Goal: Transaction & Acquisition: Purchase product/service

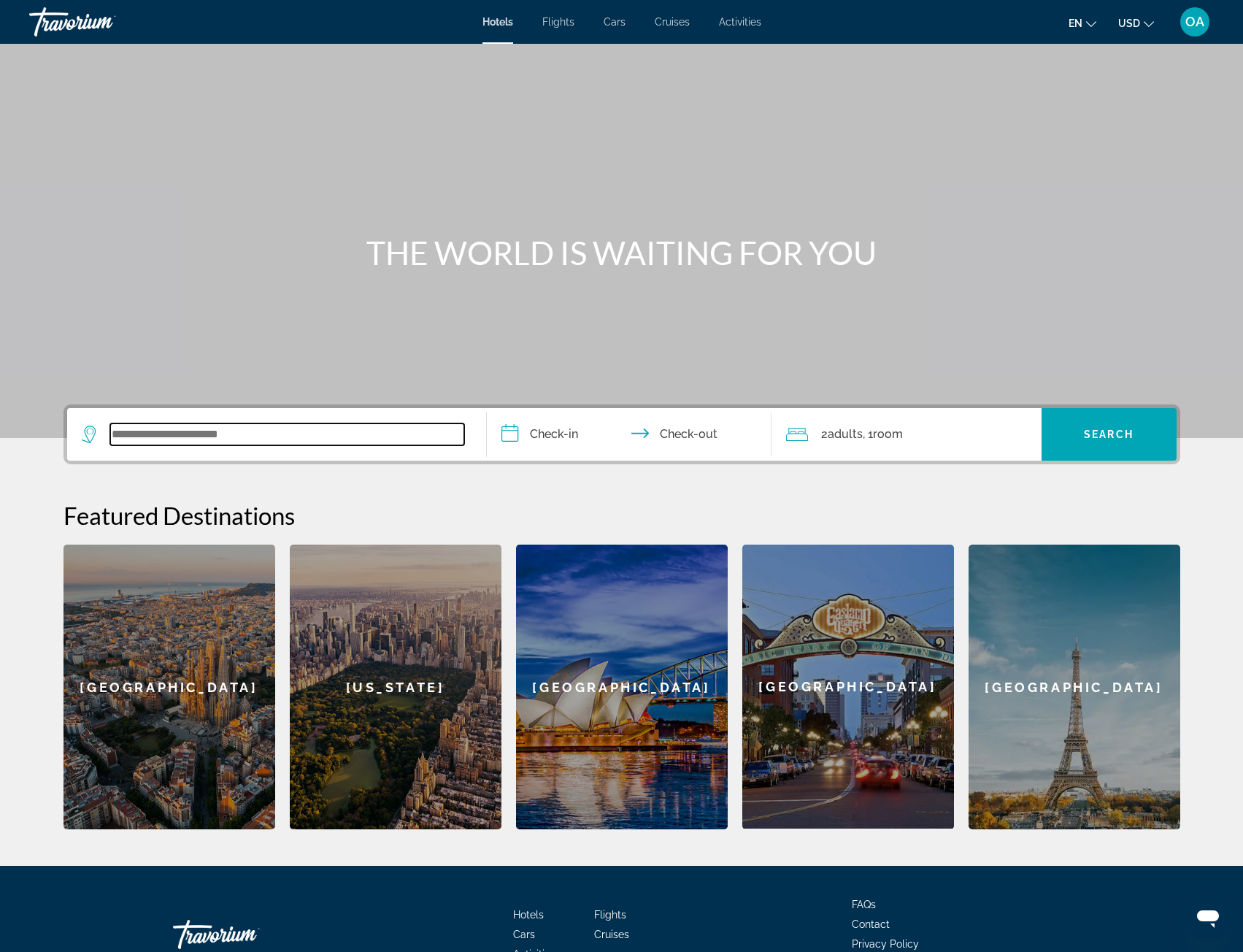
click at [323, 439] on input "Search widget" at bounding box center [288, 434] width 354 height 22
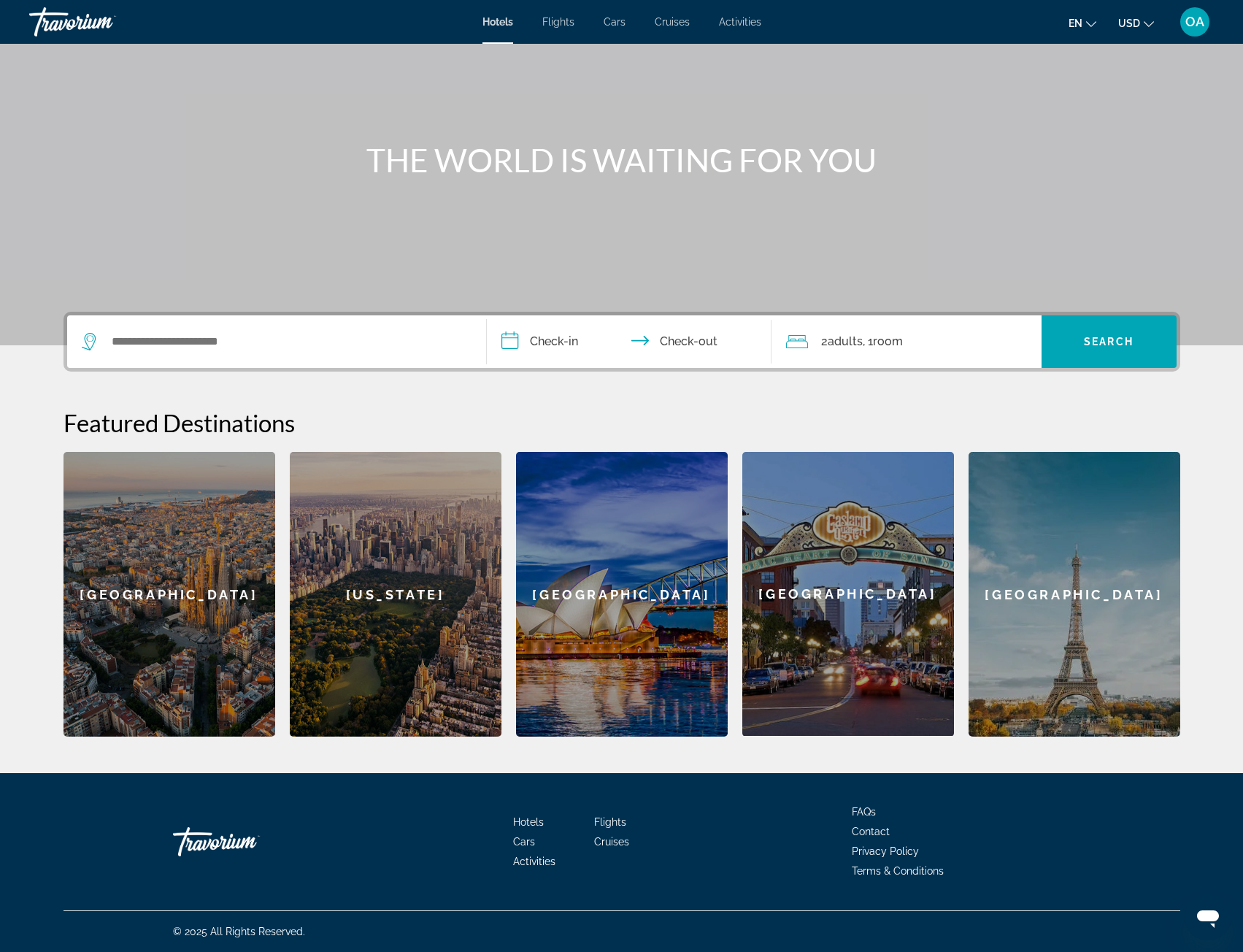
click at [569, 25] on span "Flights" at bounding box center [559, 22] width 32 height 12
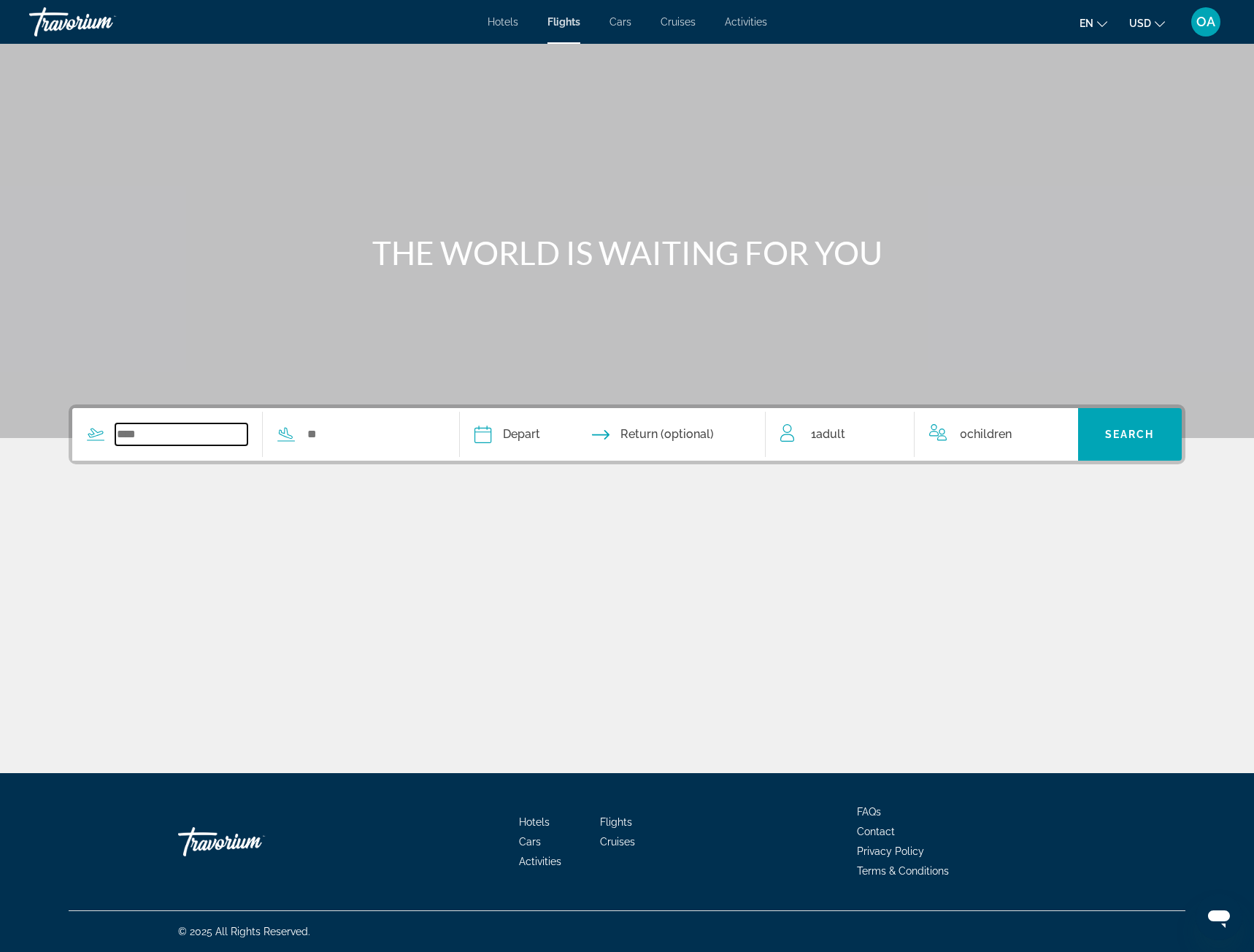
click at [138, 439] on input "Search widget" at bounding box center [181, 434] width 132 height 22
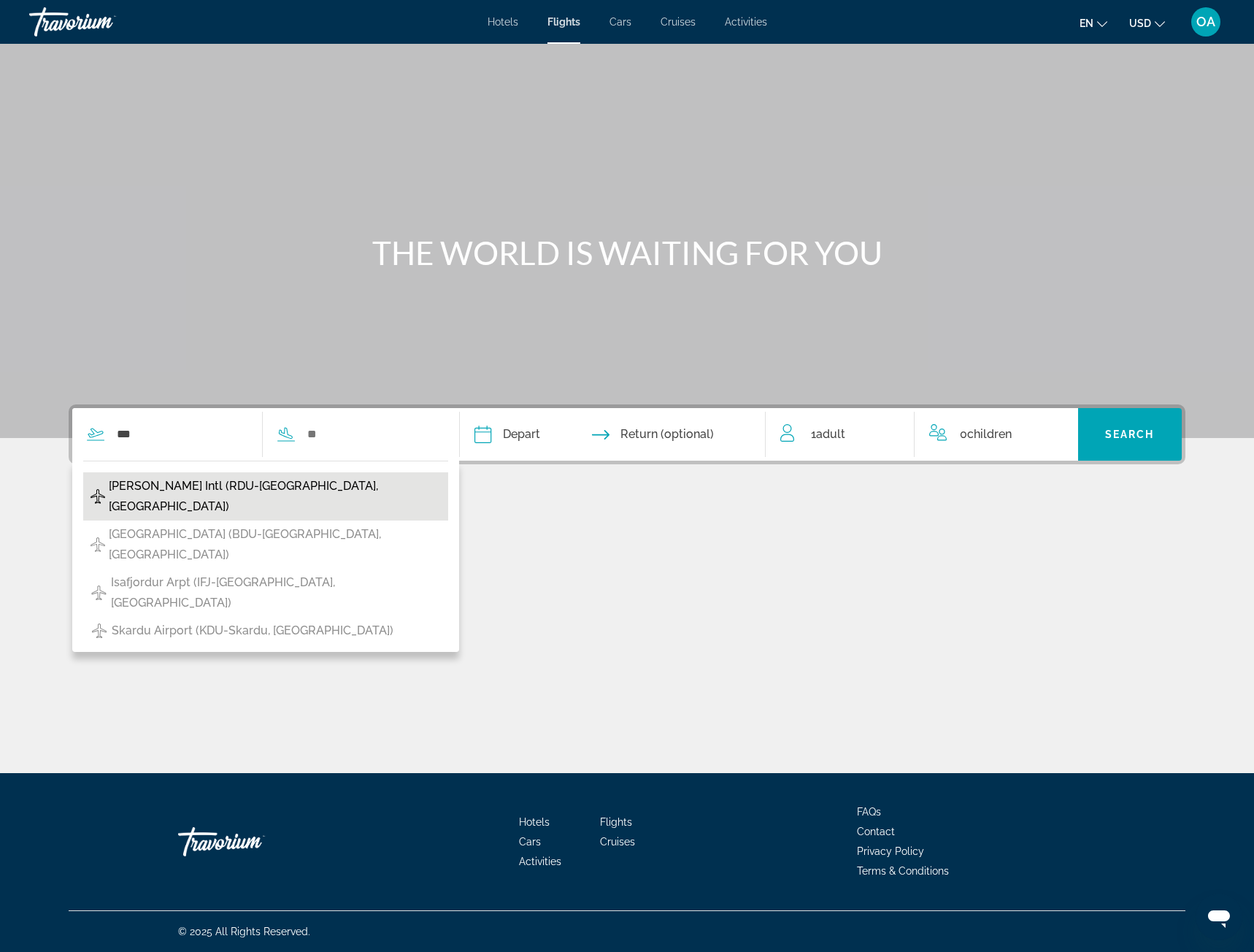
click at [203, 485] on span "[PERSON_NAME] Intl (RDU-[GEOGRAPHIC_DATA], [GEOGRAPHIC_DATA])" at bounding box center [274, 495] width 332 height 40
type input "**********"
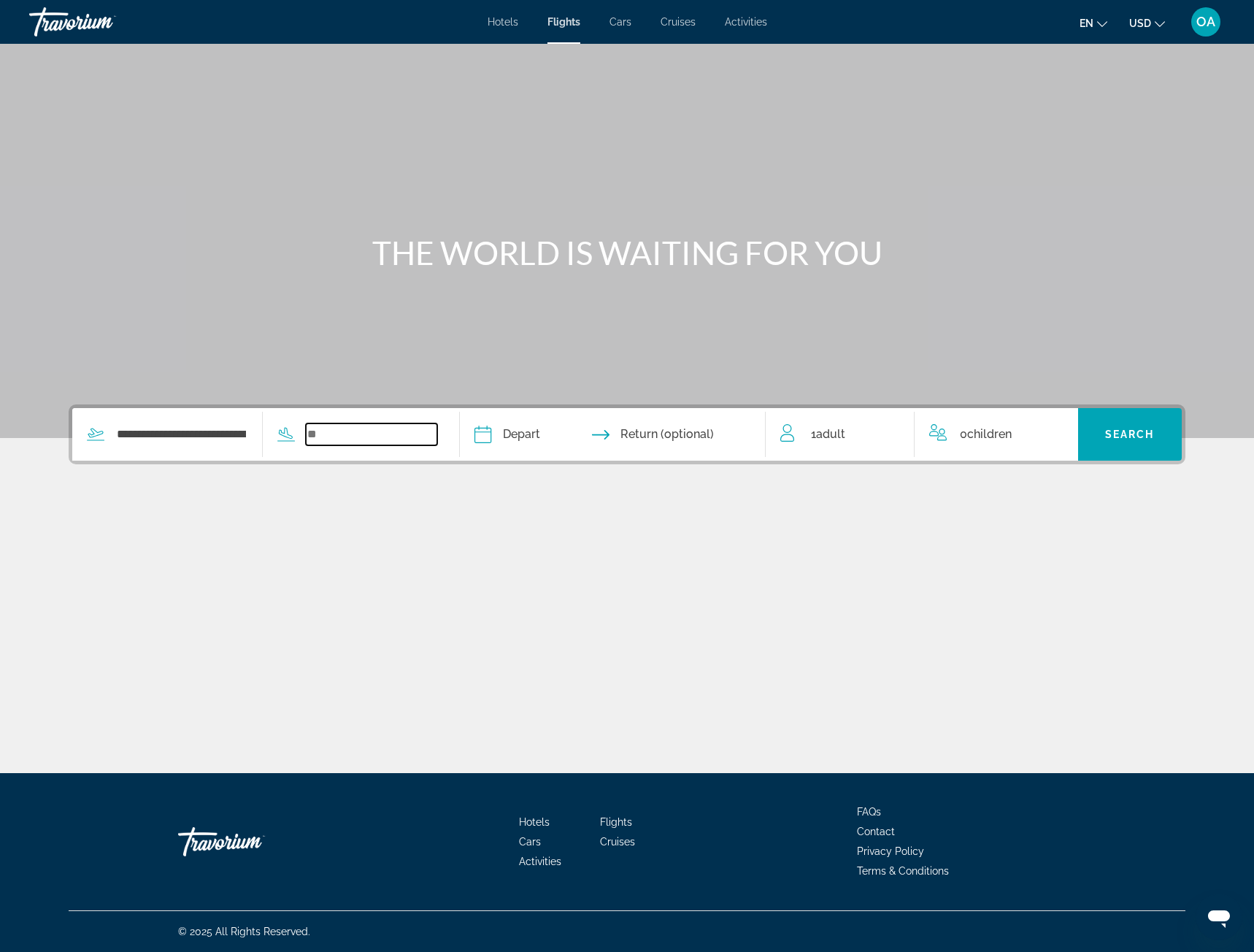
click at [363, 428] on input "Search widget" at bounding box center [371, 434] width 132 height 22
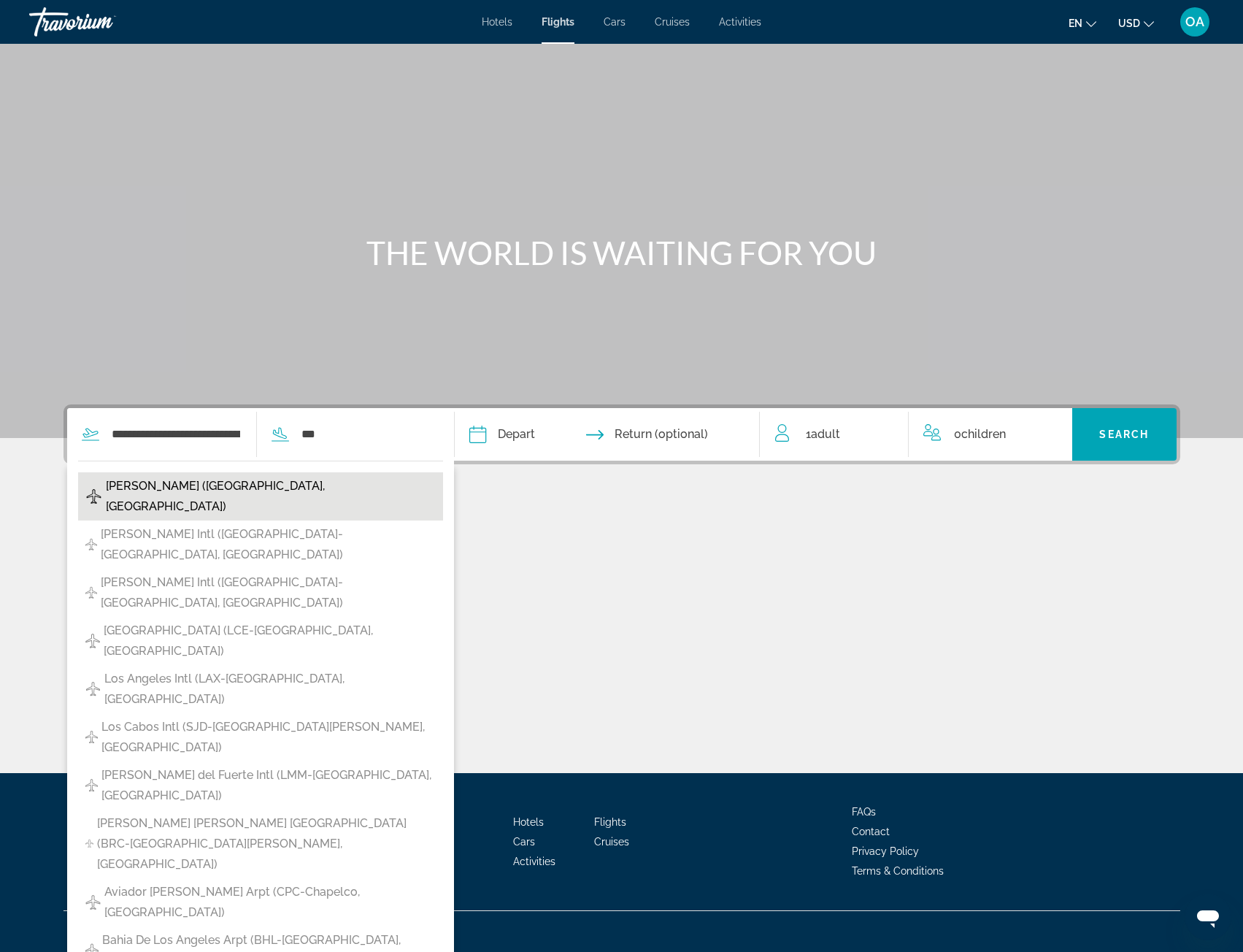
click at [253, 484] on span "[PERSON_NAME] ([GEOGRAPHIC_DATA], [GEOGRAPHIC_DATA])" at bounding box center [271, 495] width 330 height 40
type input "**********"
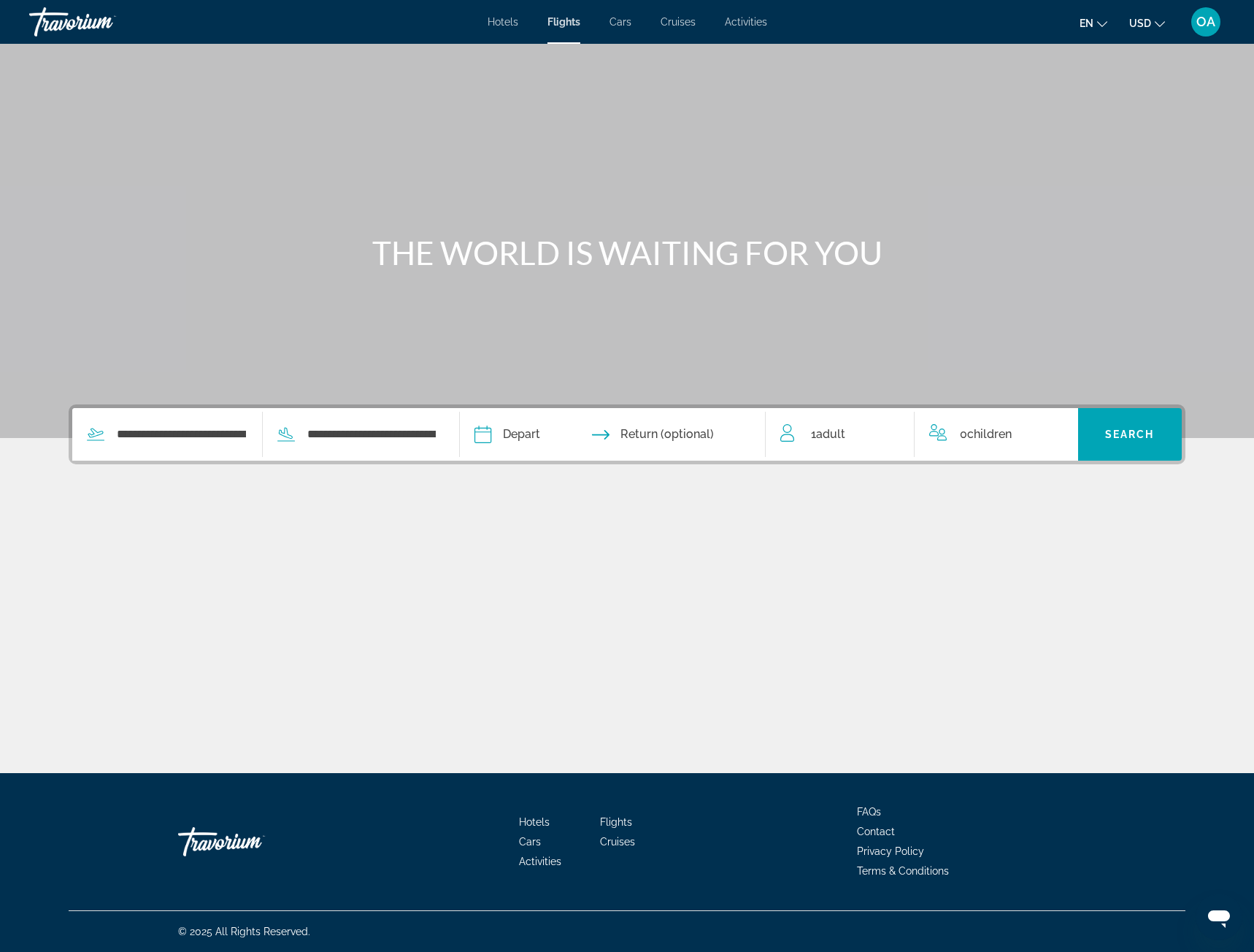
click at [521, 436] on input "Depart date" at bounding box center [547, 436] width 151 height 57
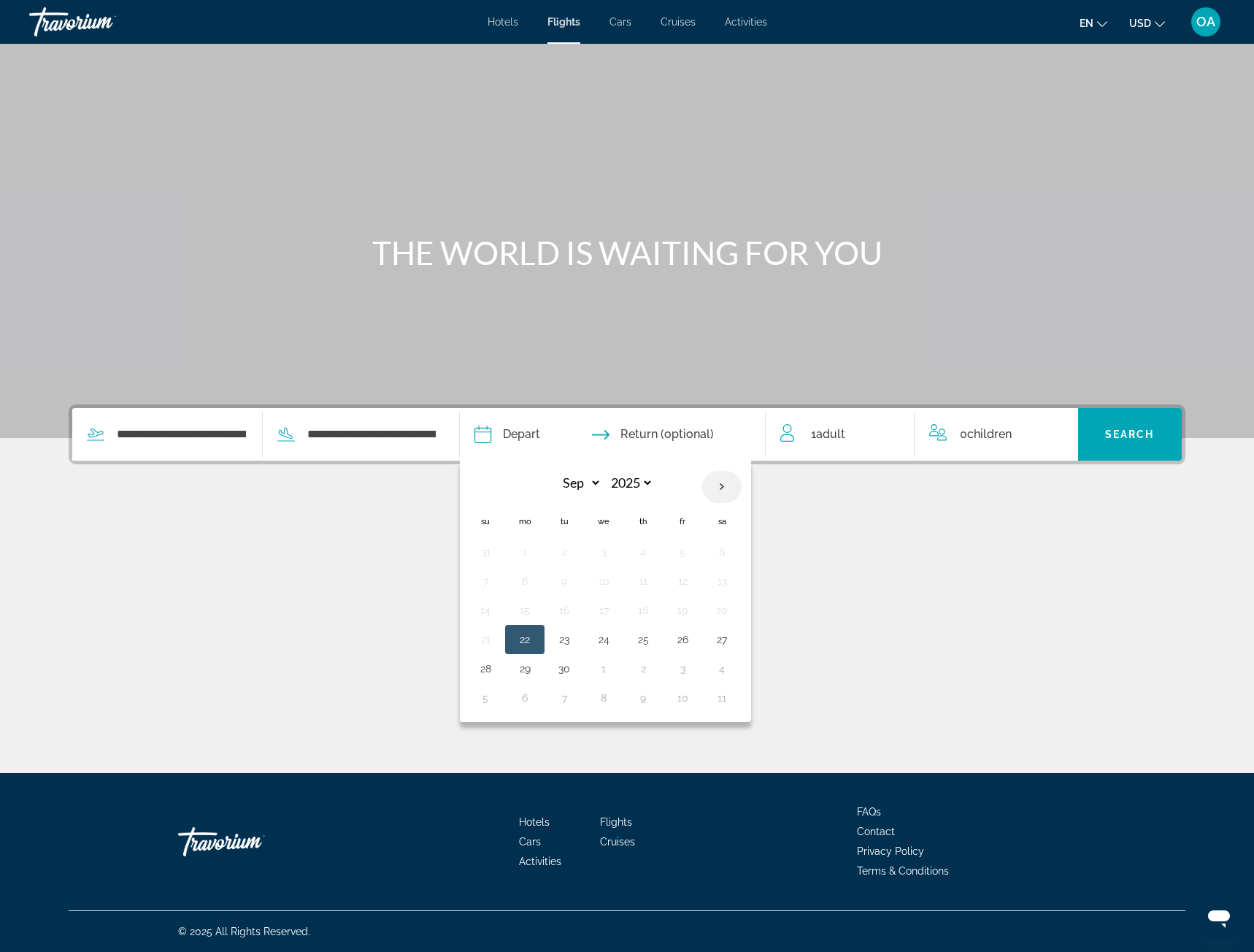
click at [730, 490] on th "Next month" at bounding box center [722, 487] width 40 height 32
select select "**"
click at [649, 578] on button "11" at bounding box center [643, 581] width 23 height 21
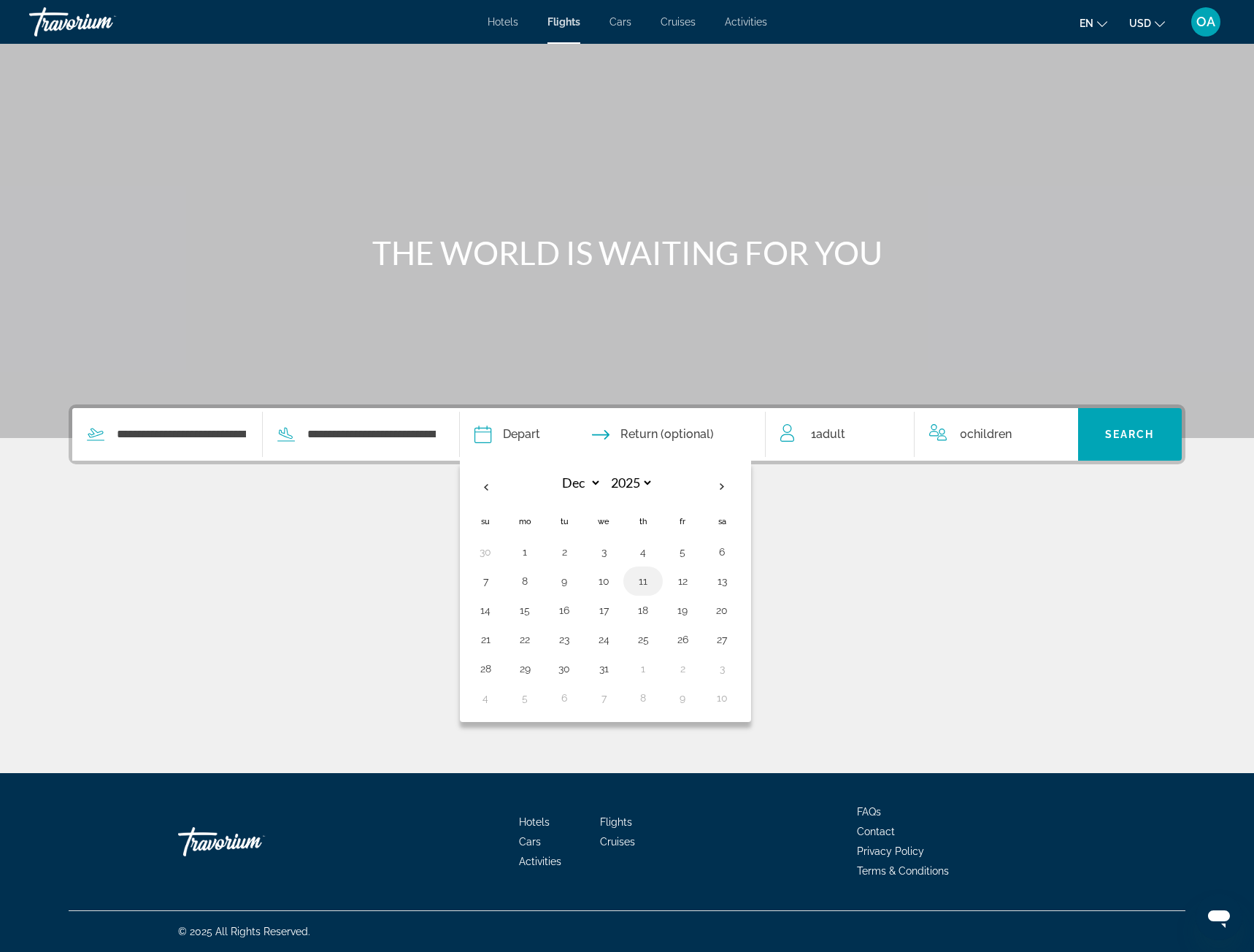
type input "**********"
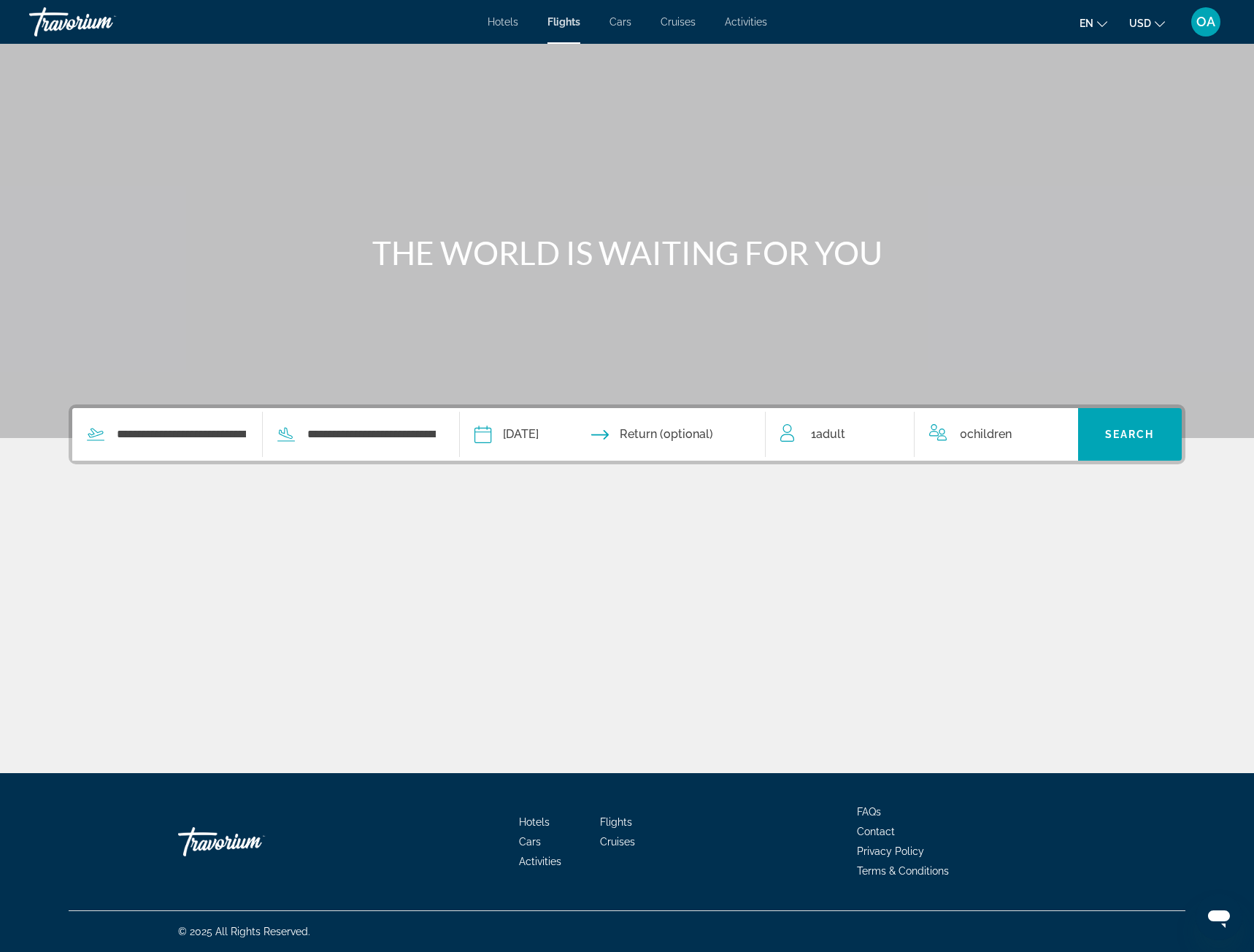
click at [720, 437] on input "Return date" at bounding box center [696, 436] width 151 height 57
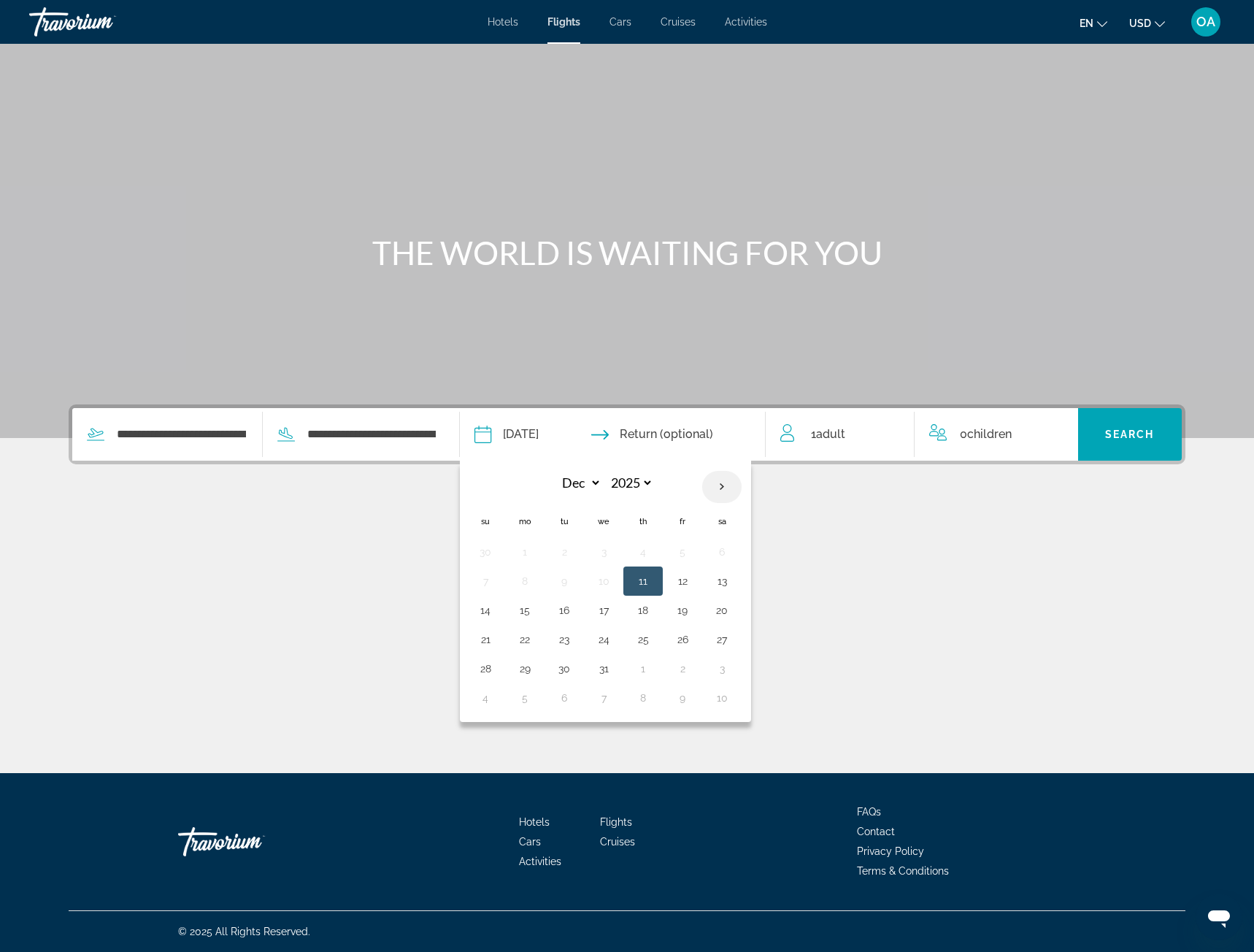
click at [728, 485] on th "Next month" at bounding box center [722, 487] width 40 height 32
select select "*"
select select "****"
click at [529, 581] on button "5" at bounding box center [525, 581] width 23 height 21
type input "**********"
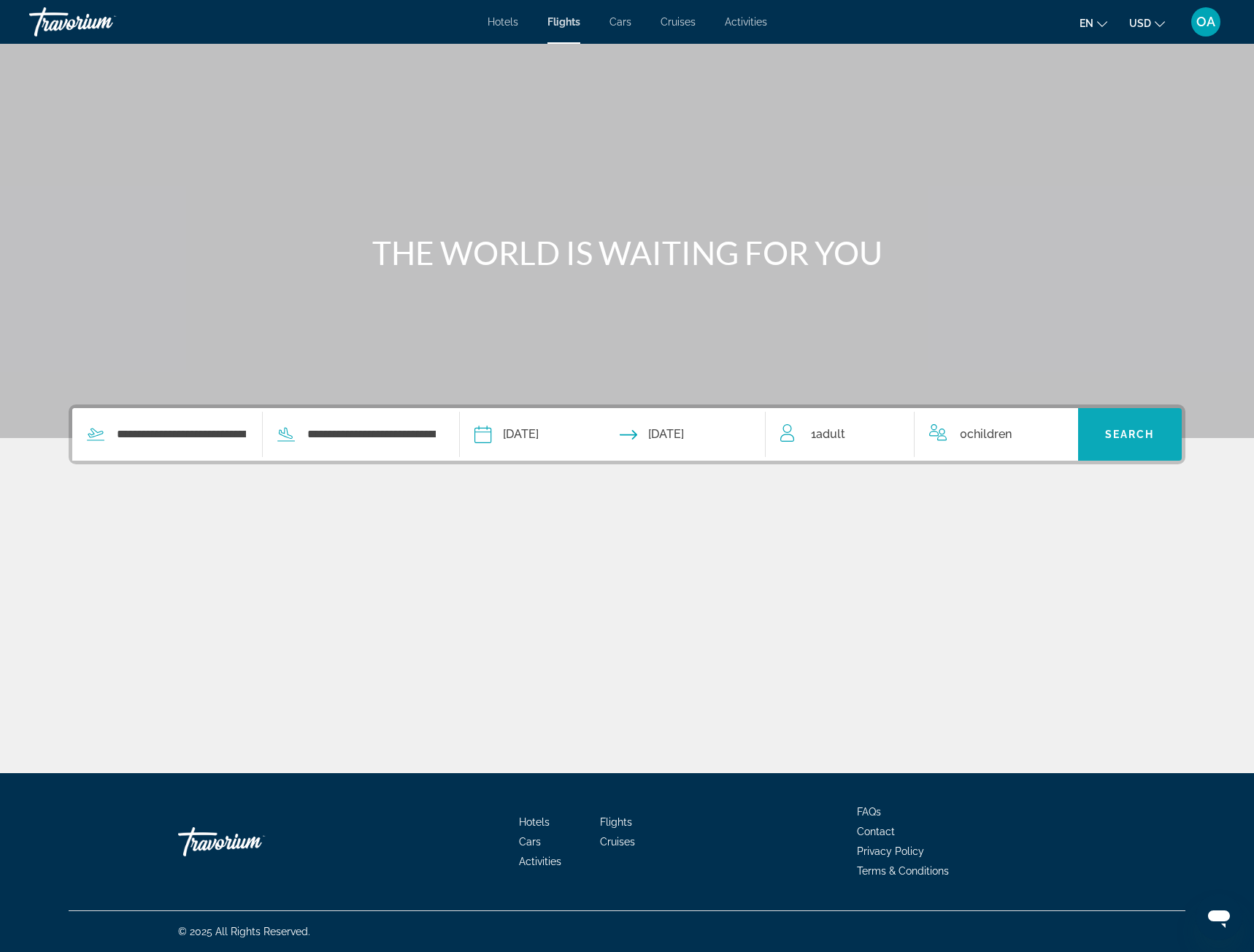
click at [1116, 449] on span "Search widget" at bounding box center [1130, 434] width 104 height 35
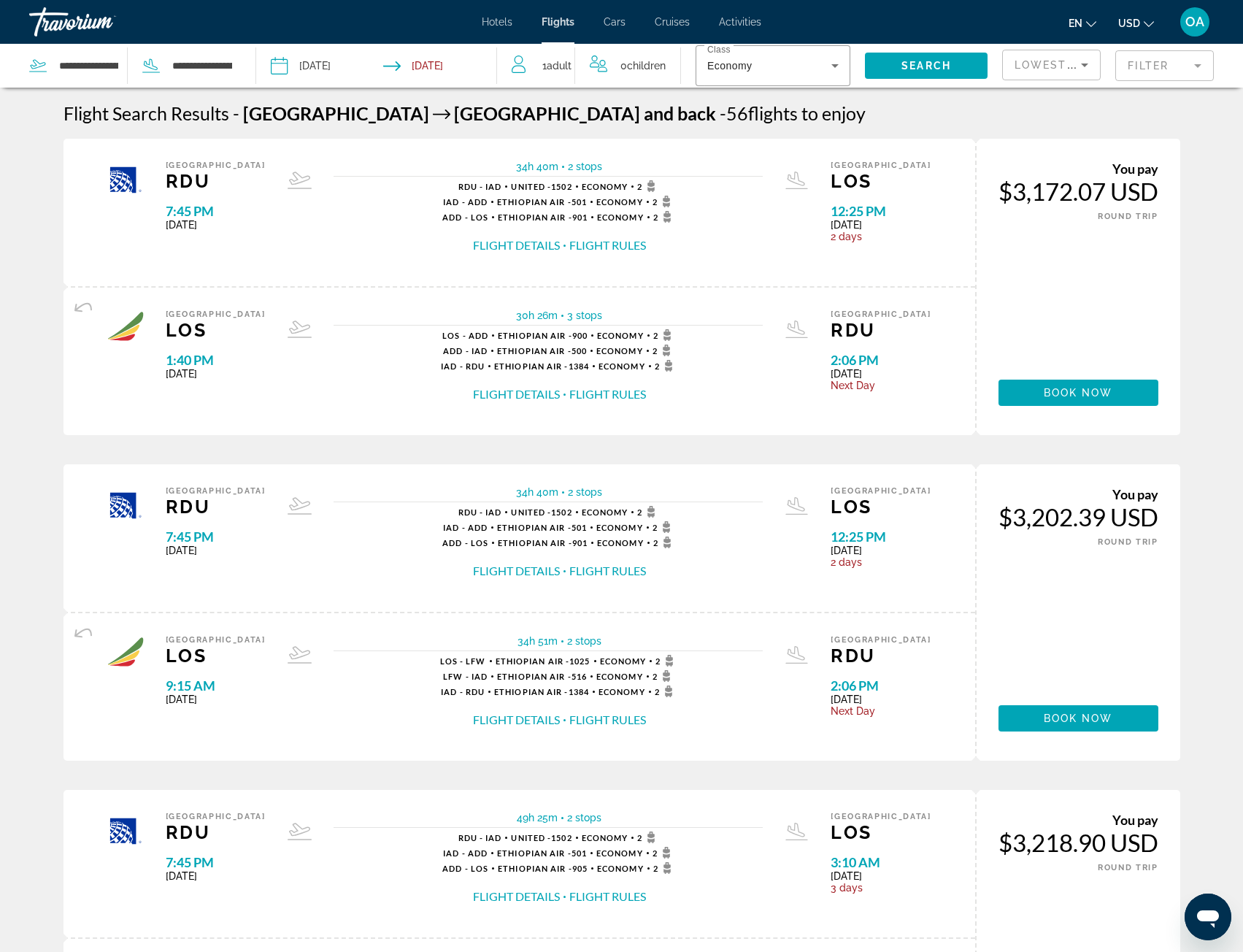
click at [1167, 60] on mat-form-field "Filter" at bounding box center [1165, 66] width 99 height 31
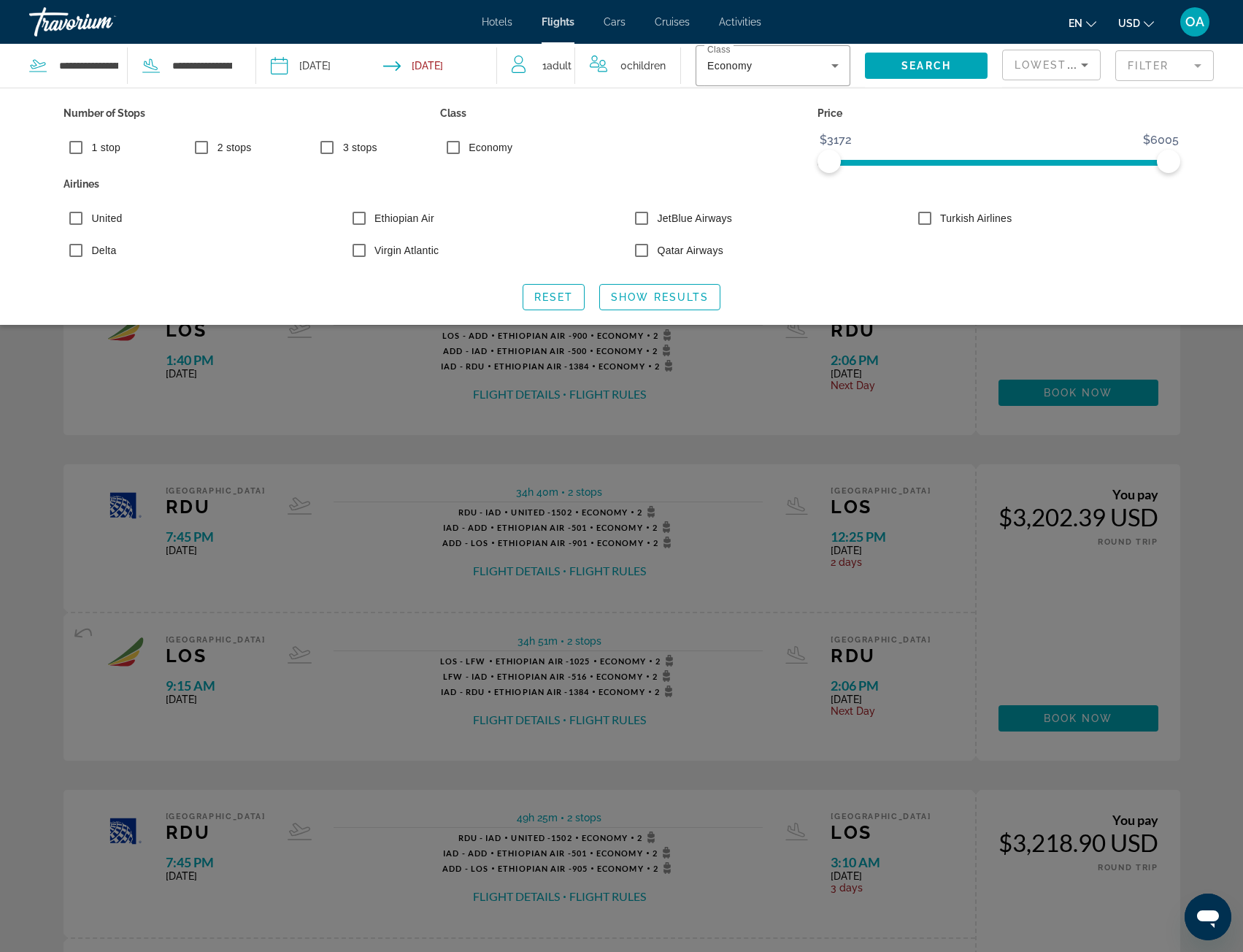
click at [1185, 354] on div "Search widget" at bounding box center [622, 581] width 1243 height 740
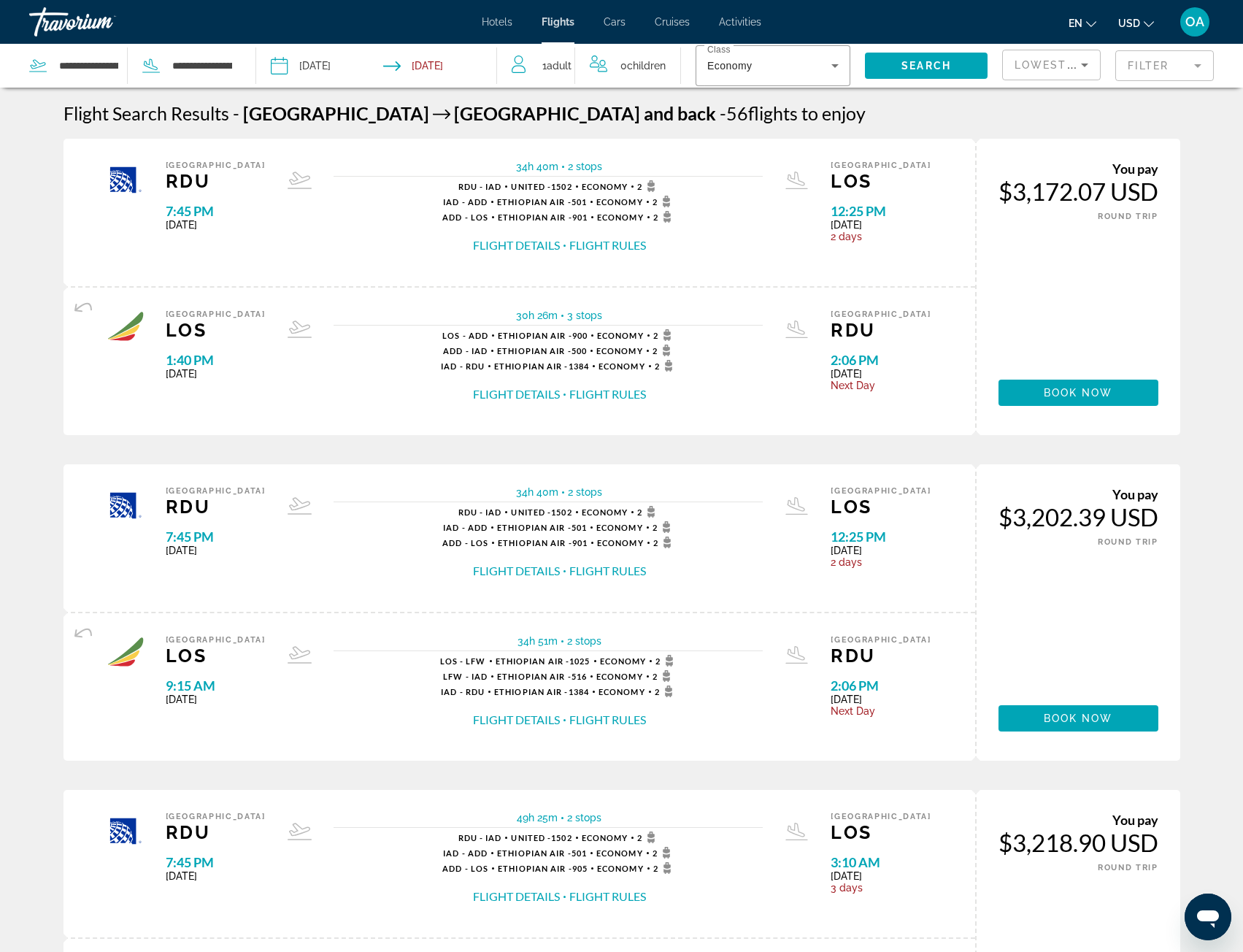
click at [610, 246] on button "Flight Rules" at bounding box center [607, 245] width 76 height 16
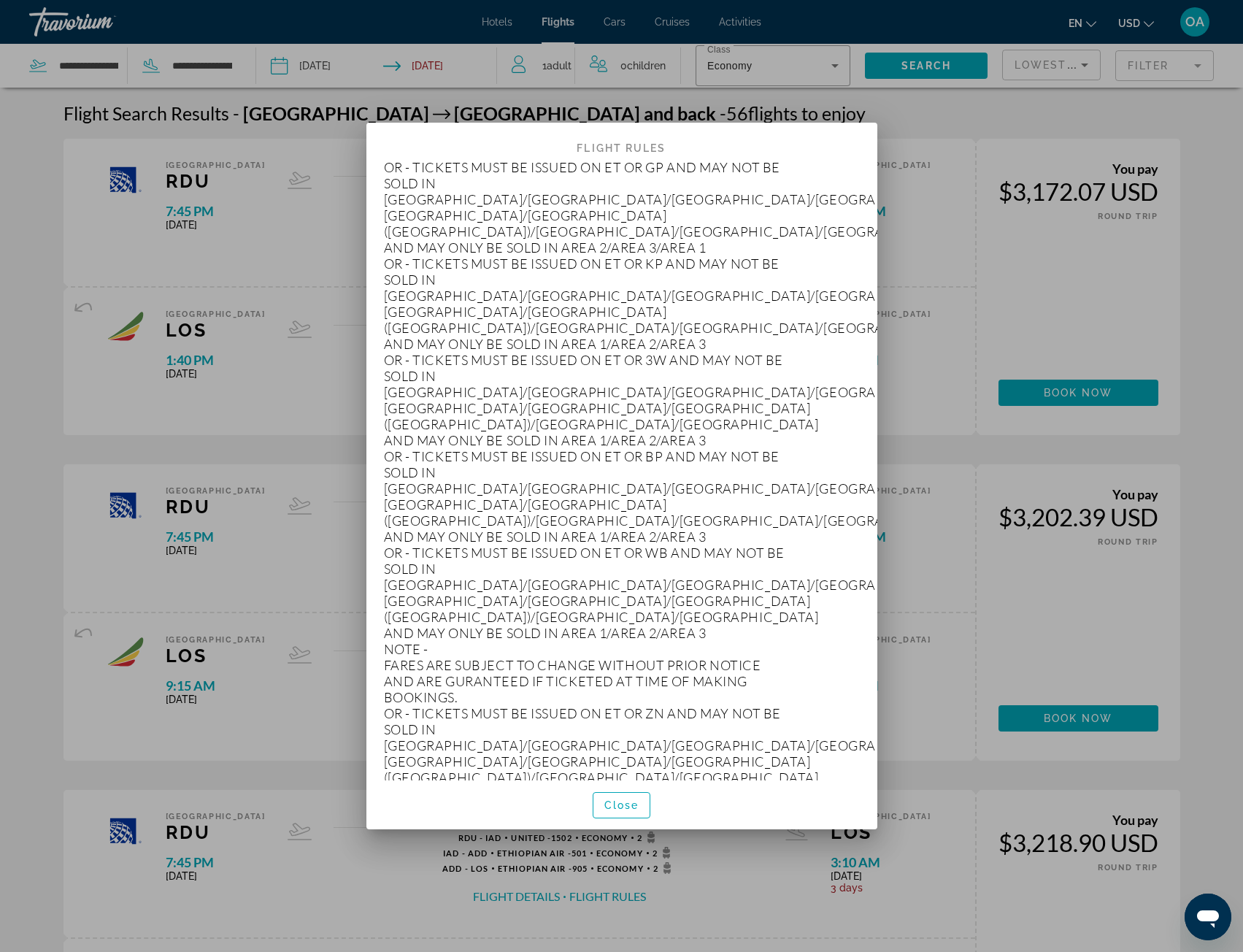
scroll to position [15981, 0]
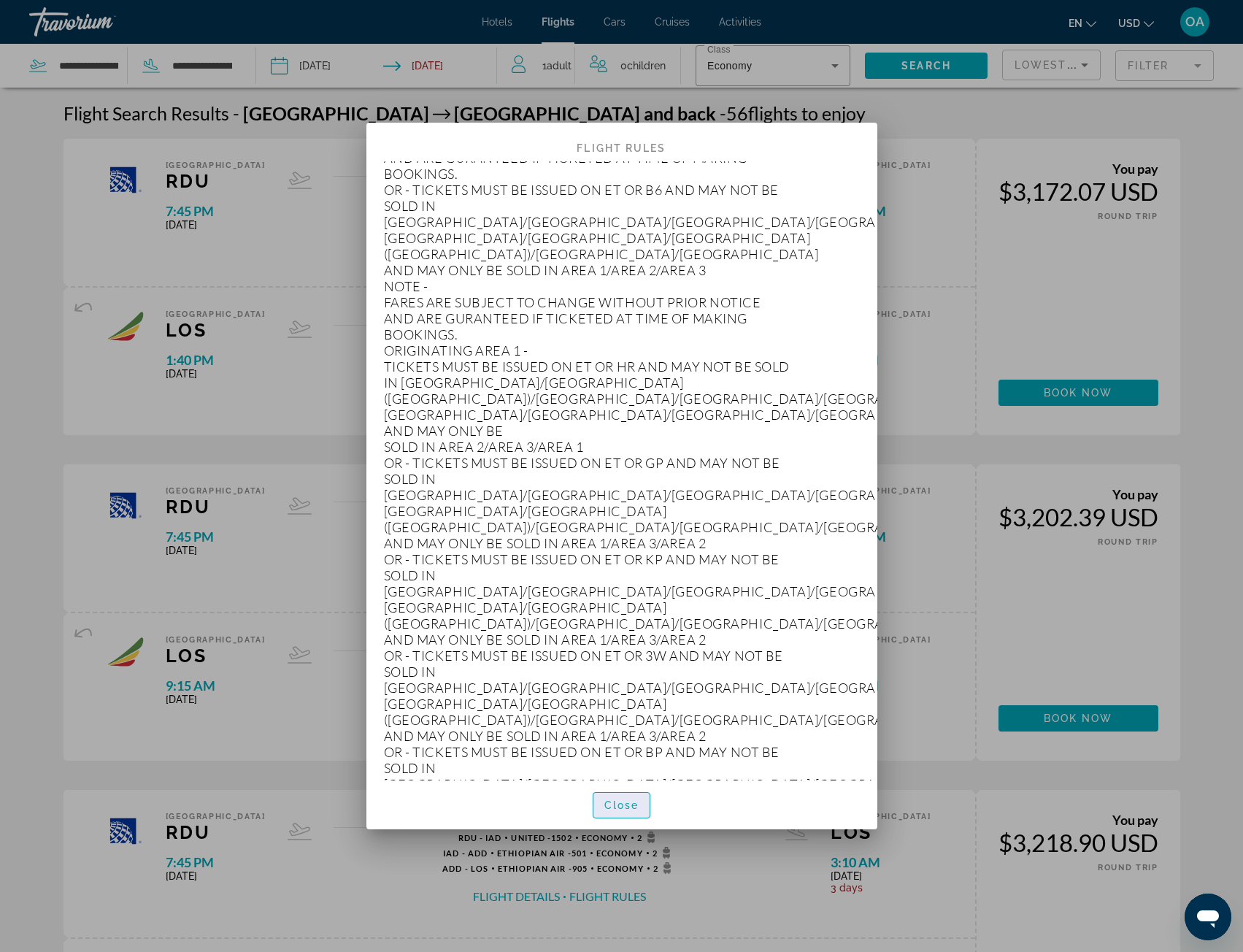
click at [611, 805] on span "Close" at bounding box center [622, 805] width 35 height 12
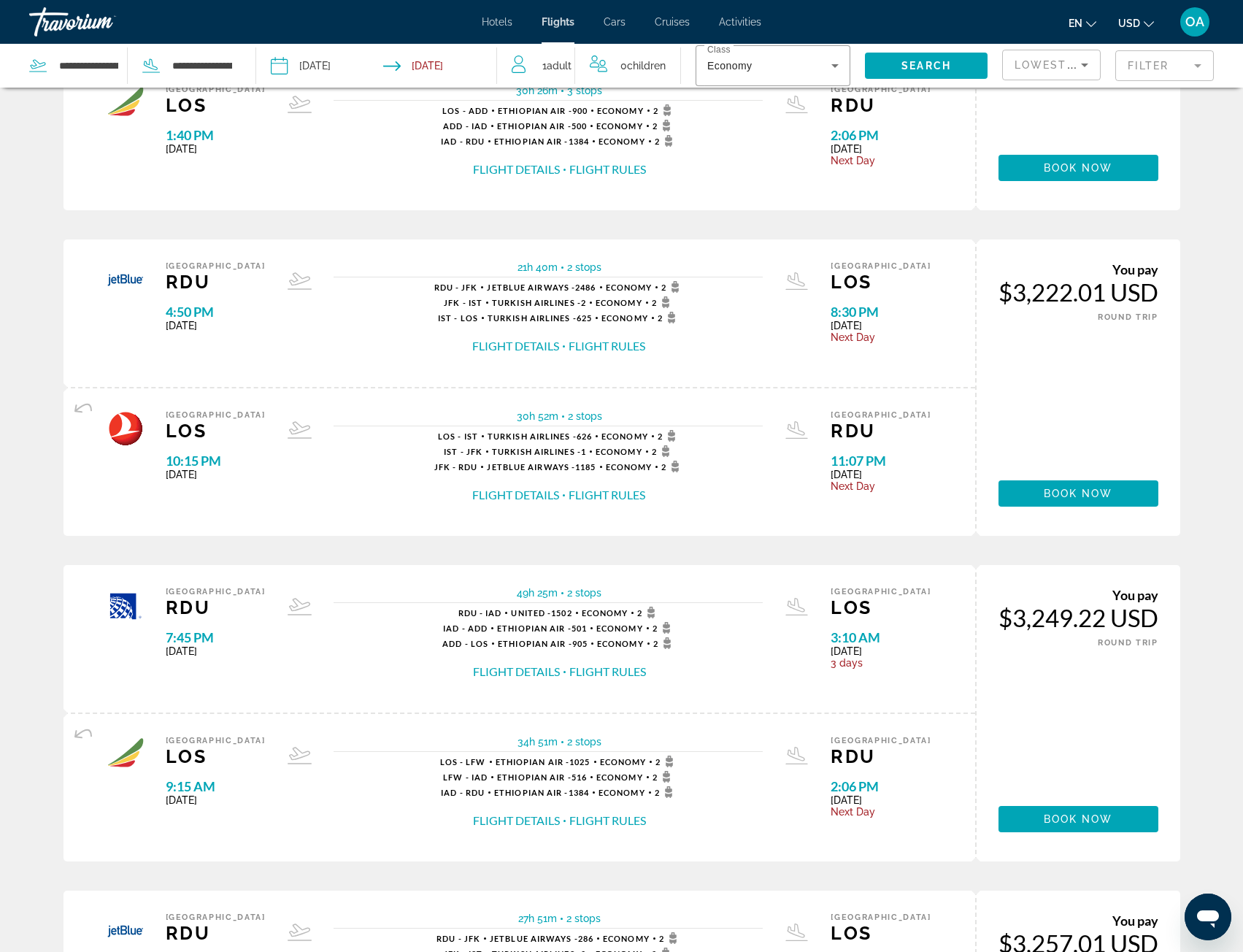
scroll to position [1377, 0]
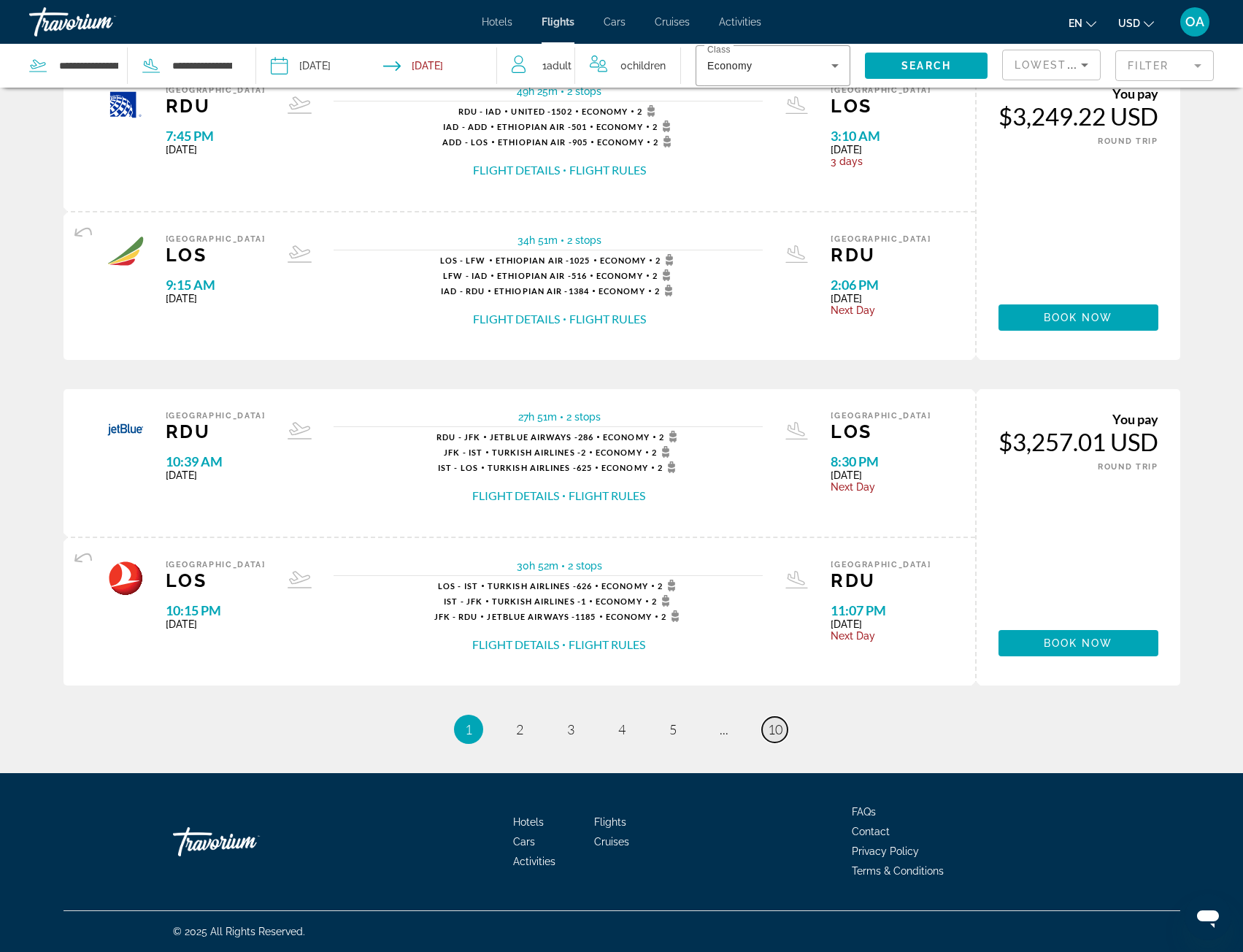
click at [773, 728] on span "10" at bounding box center [775, 729] width 14 height 16
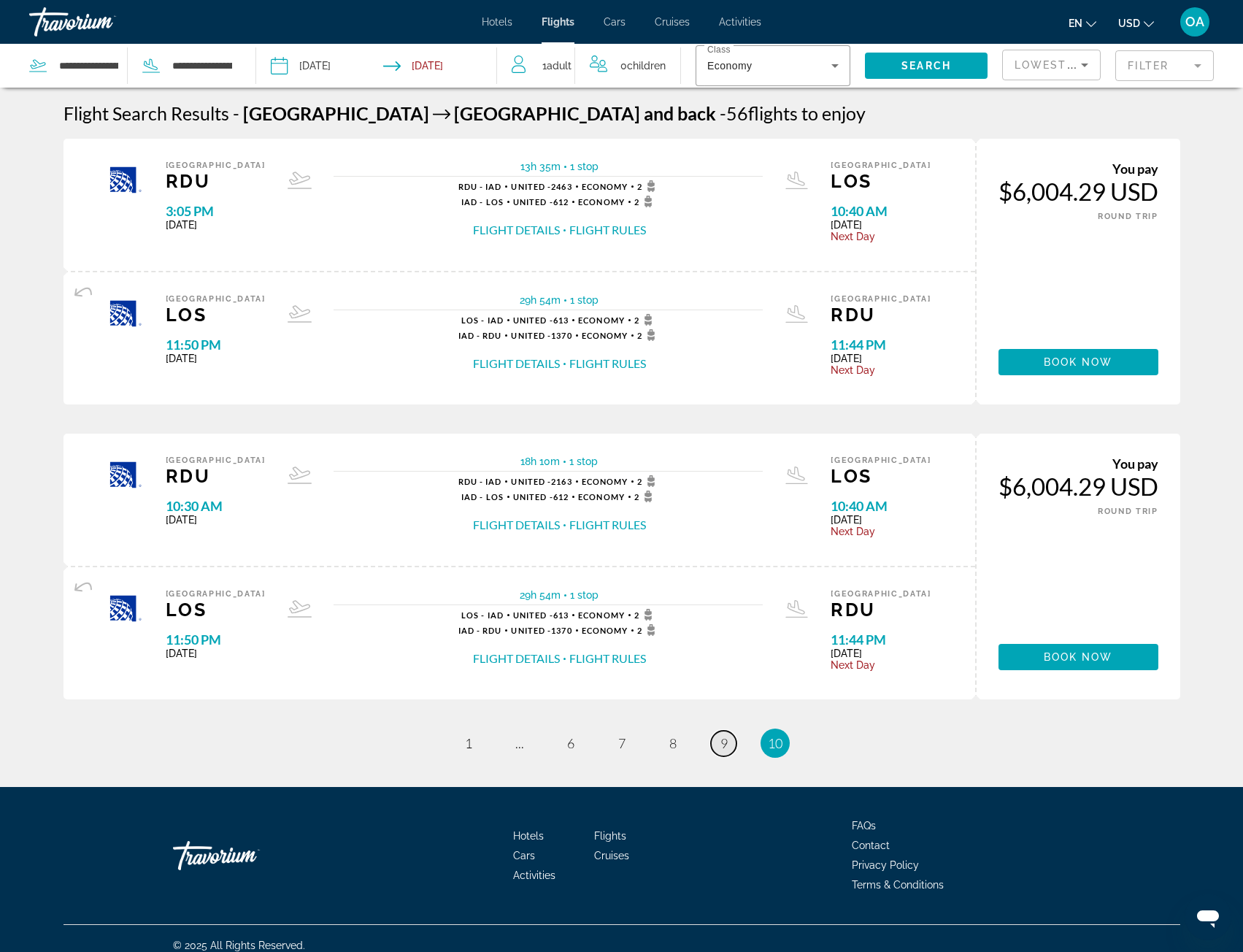
click at [726, 746] on span "9" at bounding box center [724, 743] width 7 height 16
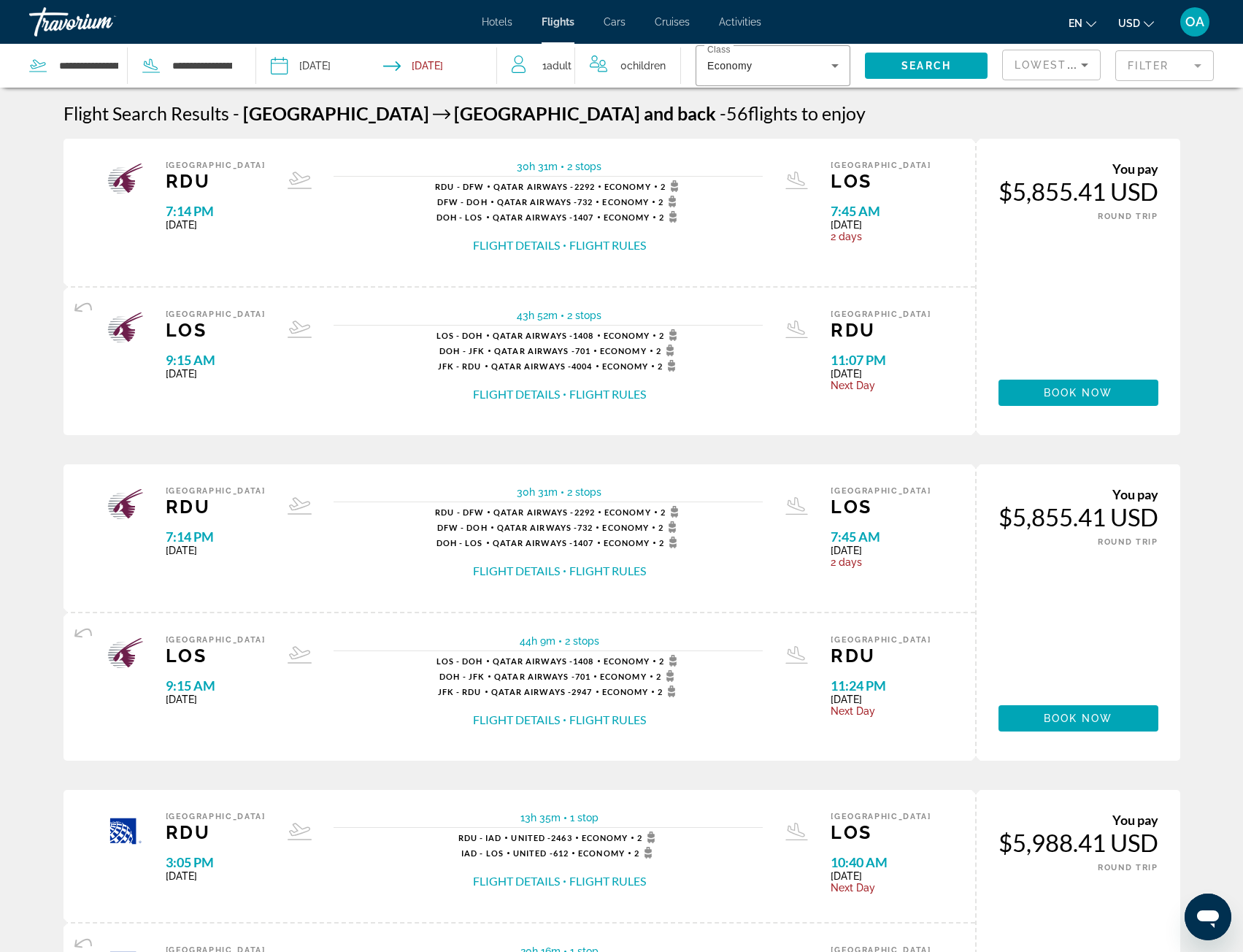
click at [1083, 67] on icon "Sort by" at bounding box center [1085, 65] width 17 height 17
click at [1063, 91] on mat-option "Lowest Price" at bounding box center [1051, 102] width 97 height 35
click at [1077, 67] on icon "Sort by" at bounding box center [1085, 65] width 17 height 17
click at [1040, 99] on span "Lowest Price" at bounding box center [1031, 102] width 32 height 29
click at [1072, 73] on div "Lowest Price" at bounding box center [1048, 65] width 67 height 17
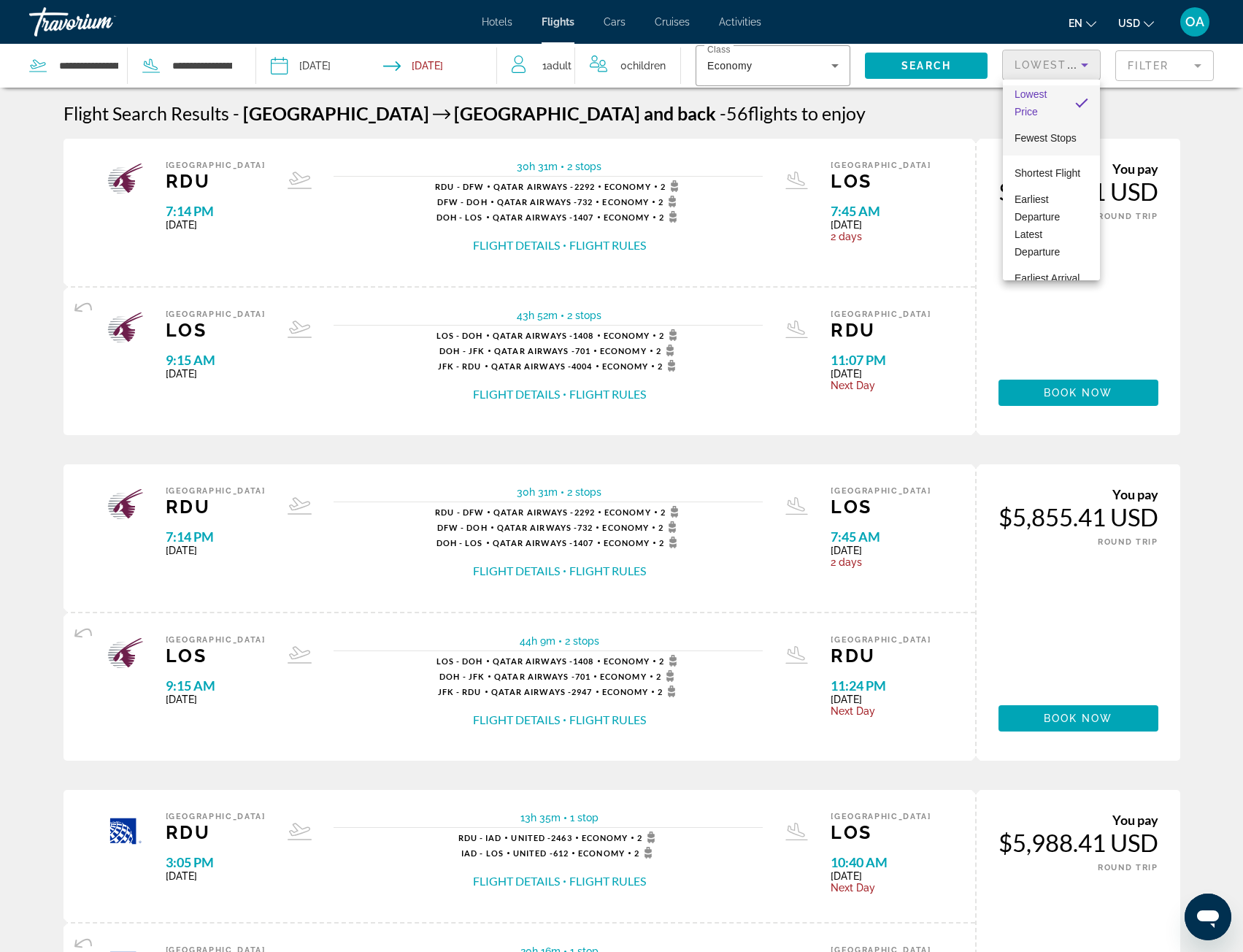
click at [1056, 136] on span "Fewest Stops" at bounding box center [1045, 138] width 62 height 12
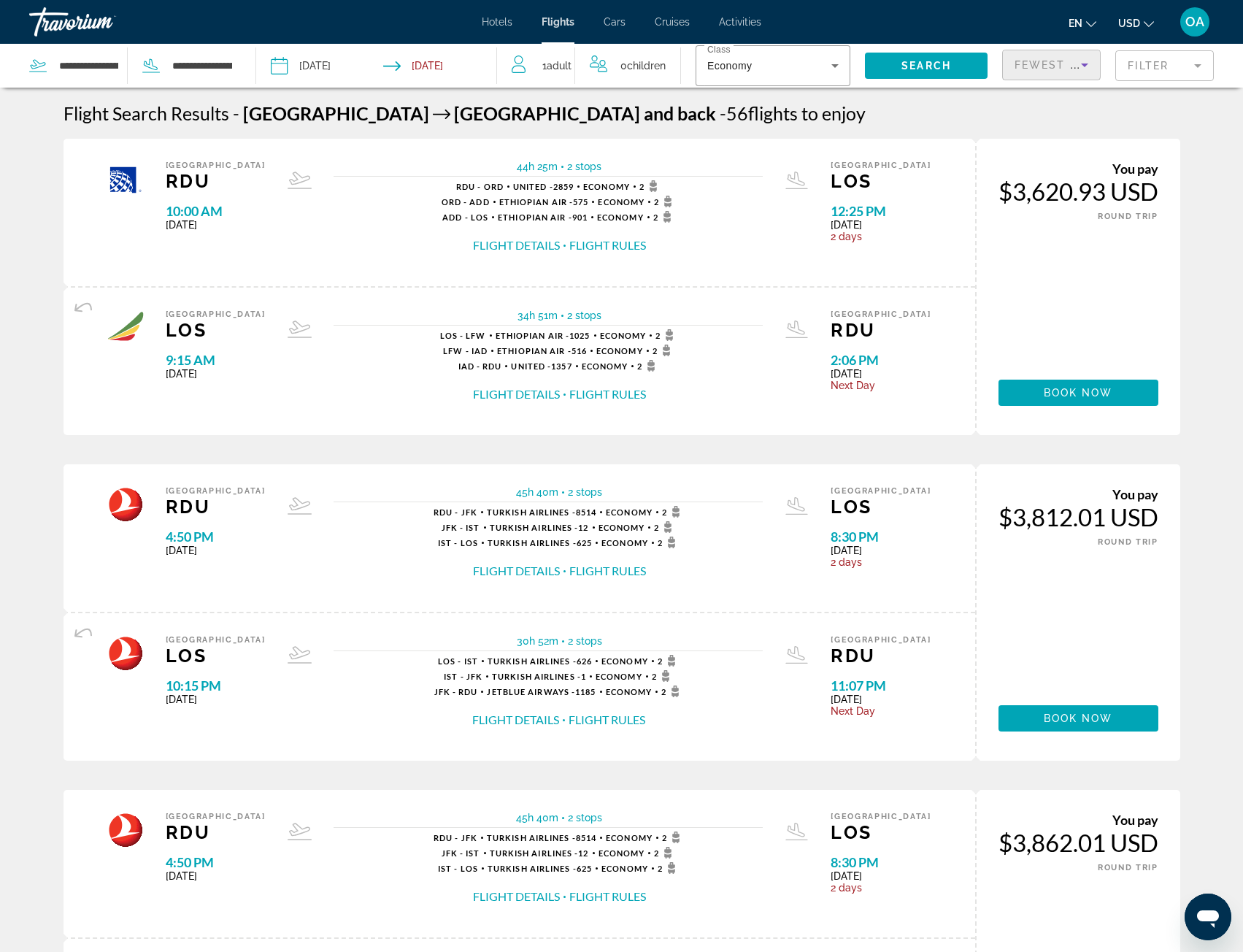
click at [1072, 63] on span "Fewest Stops" at bounding box center [1062, 65] width 96 height 12
click at [763, 122] on div at bounding box center [622, 476] width 1243 height 952
click at [192, 47] on div "**********" at bounding box center [130, 66] width 204 height 44
click at [194, 54] on div "**********" at bounding box center [130, 66] width 204 height 44
click at [197, 60] on input "**********" at bounding box center [201, 66] width 62 height 22
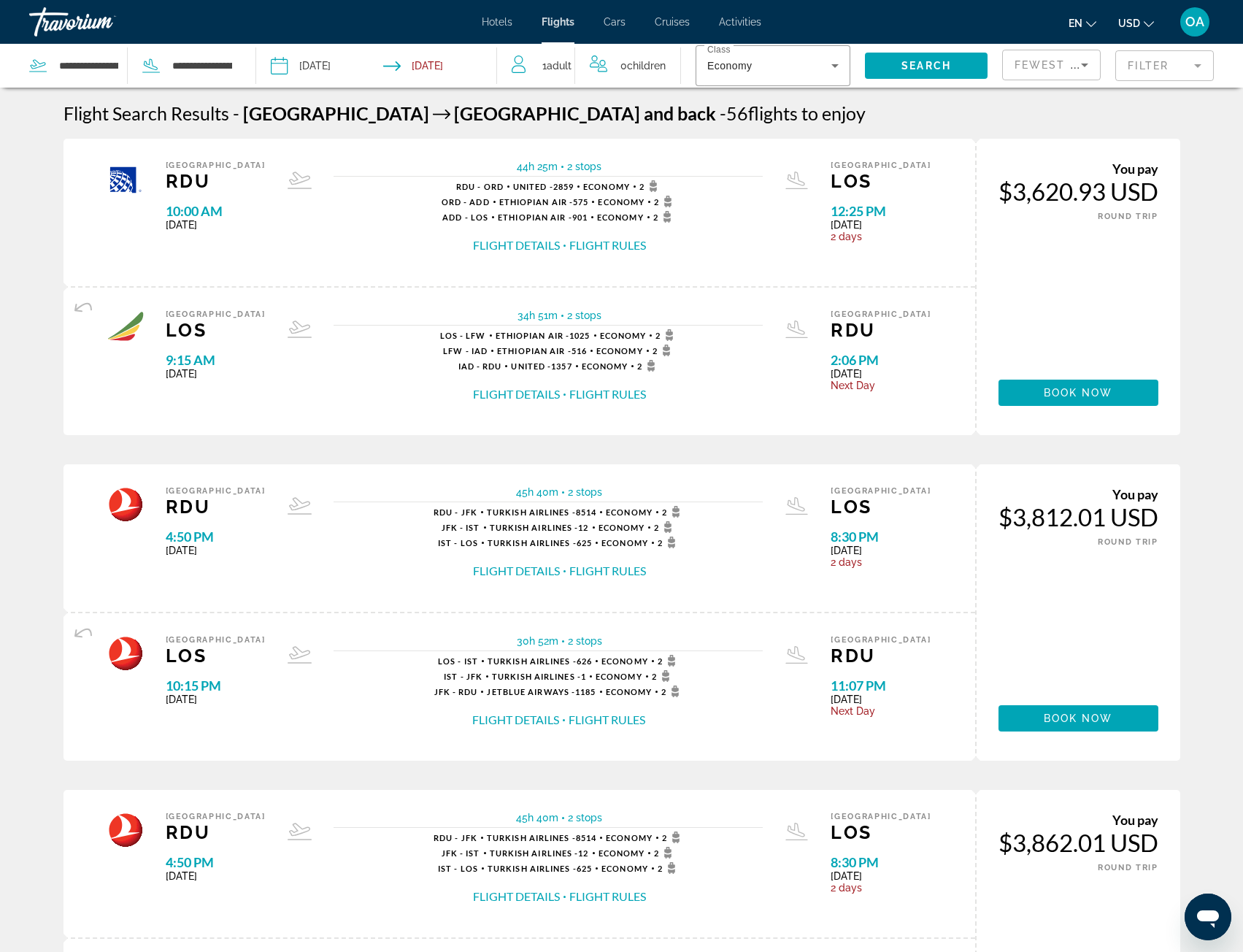
click at [500, 32] on div "Hotels Flights Cars Cruises Activities Hotels Flights Cars Cruises Activities e…" at bounding box center [622, 22] width 1243 height 38
click at [505, 25] on span "Hotels" at bounding box center [497, 22] width 31 height 12
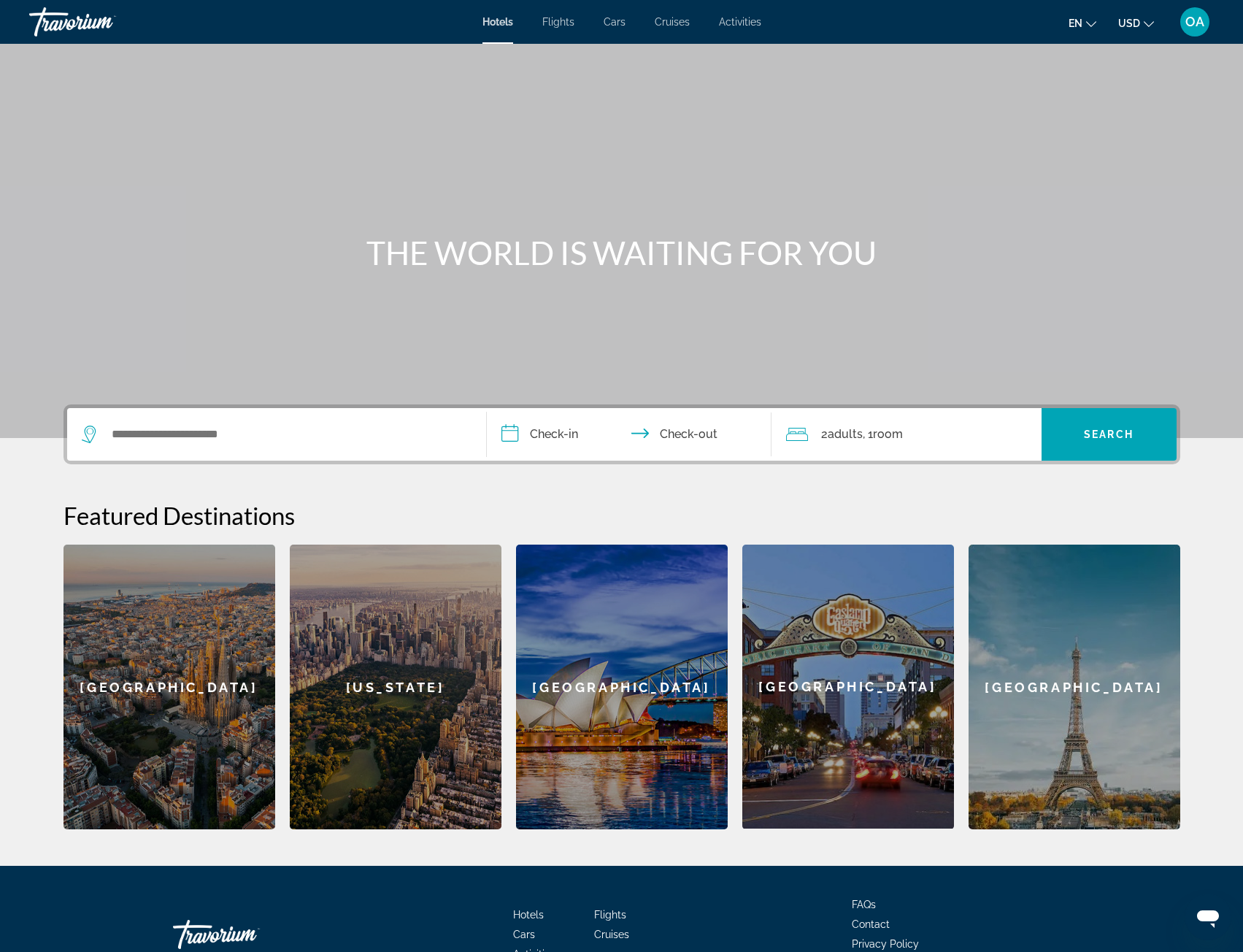
click at [576, 25] on li "Flights" at bounding box center [559, 22] width 61 height 12
click at [572, 24] on span "Flights" at bounding box center [559, 22] width 32 height 12
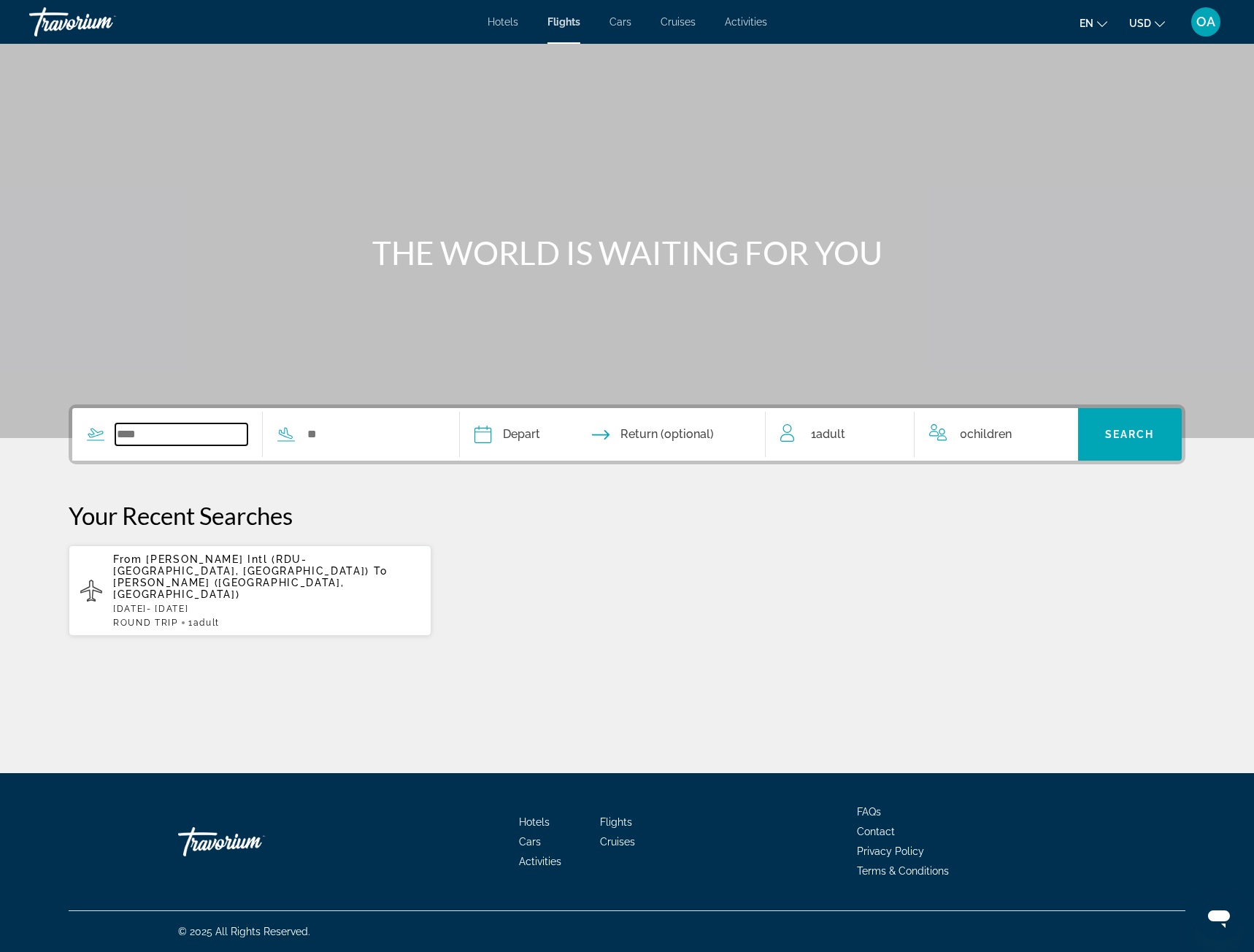
click at [212, 440] on input "Search widget" at bounding box center [181, 434] width 132 height 22
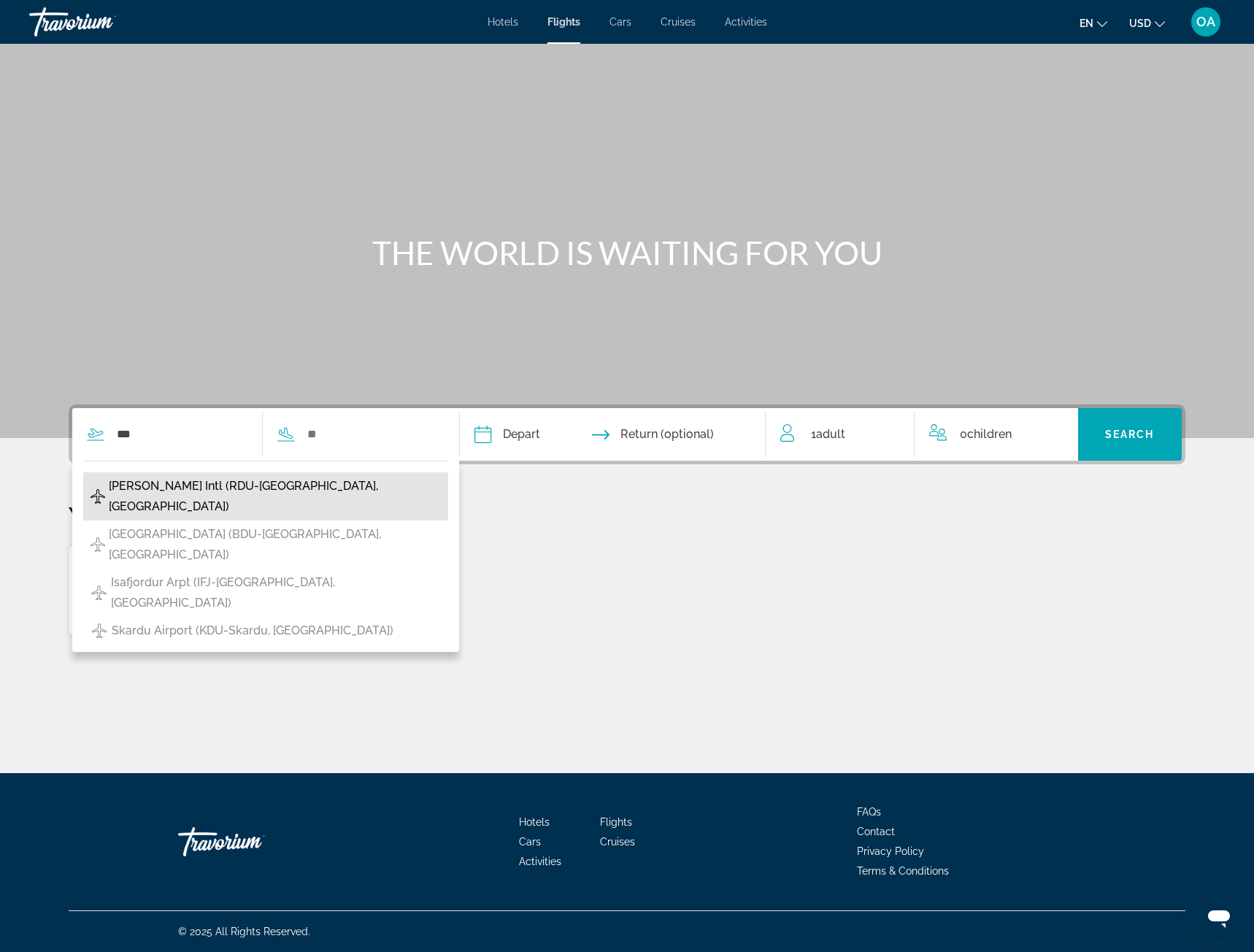
click at [369, 483] on button "[PERSON_NAME] Intl (RDU-[GEOGRAPHIC_DATA], [GEOGRAPHIC_DATA])" at bounding box center [266, 496] width 365 height 49
type input "**********"
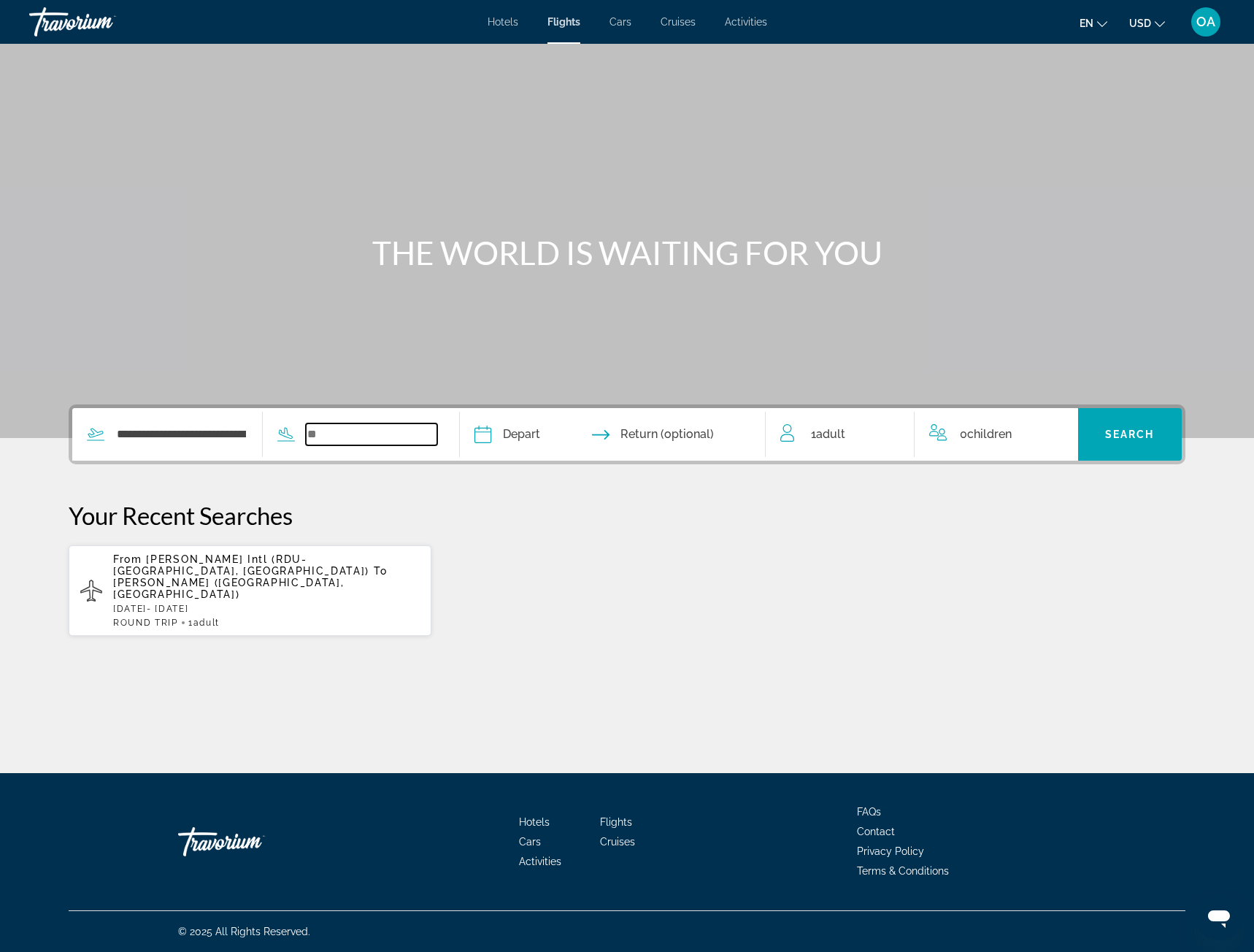
click at [378, 431] on input "Search widget" at bounding box center [371, 434] width 132 height 22
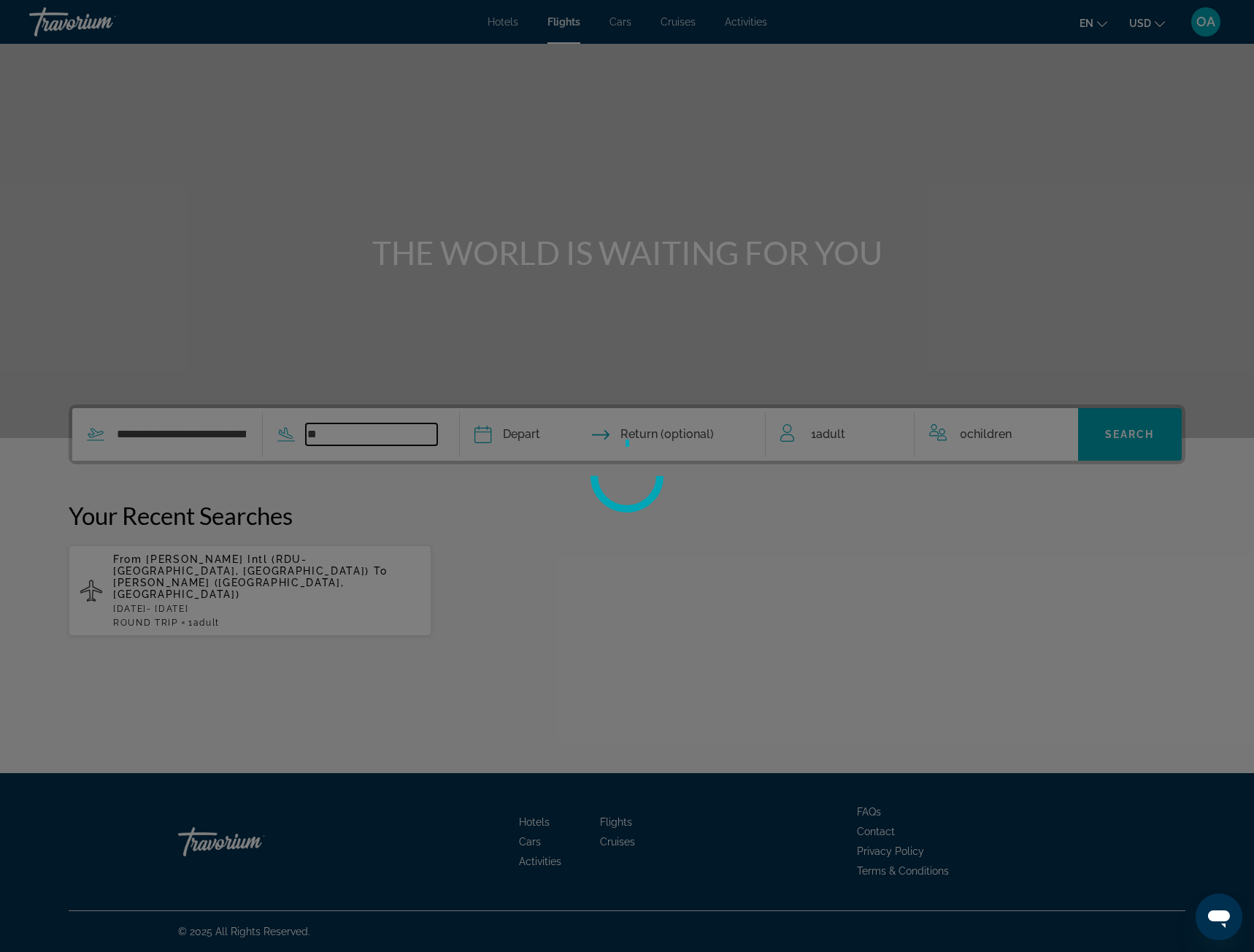
type input "*"
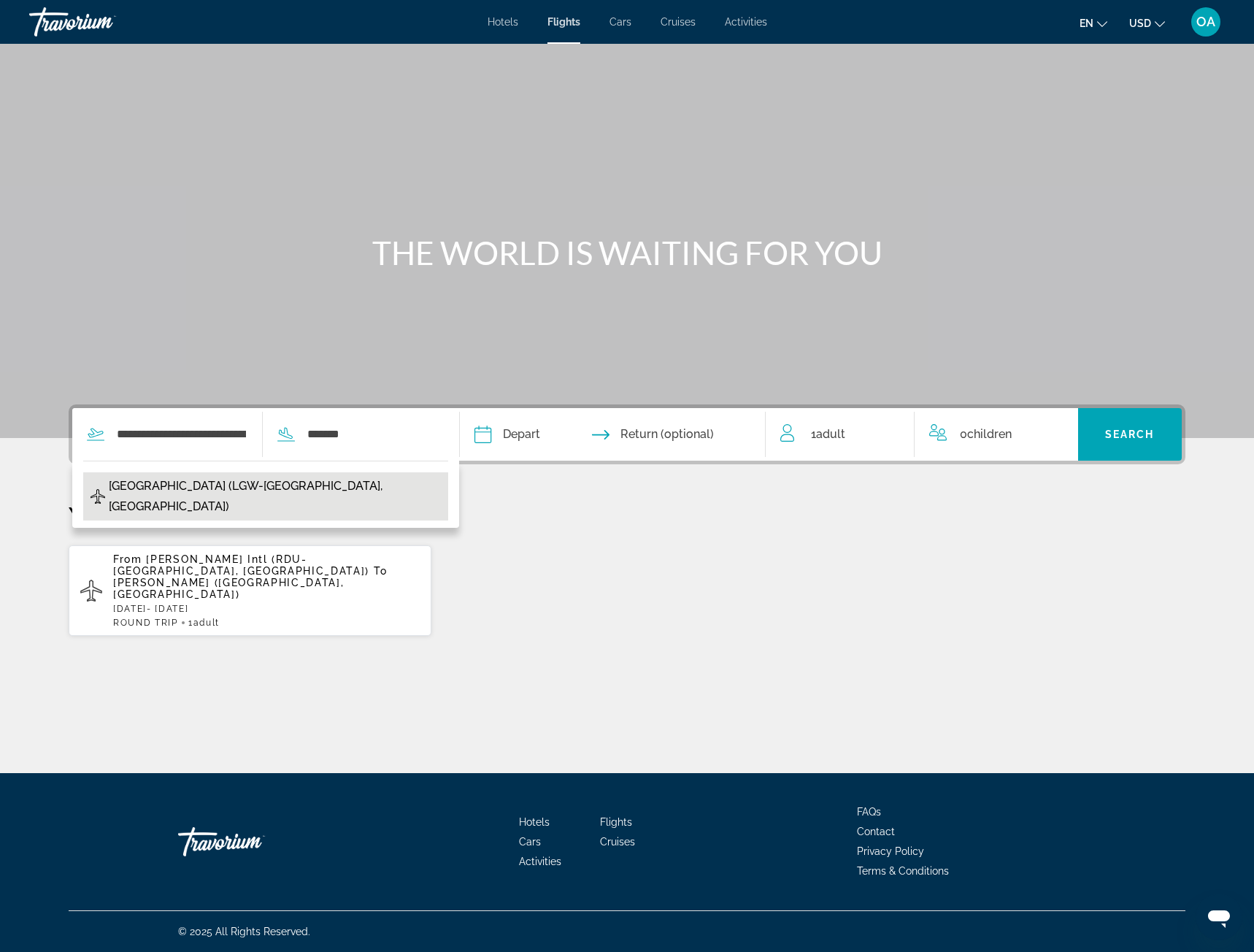
click at [369, 479] on span "[GEOGRAPHIC_DATA] (LGW-[GEOGRAPHIC_DATA], [GEOGRAPHIC_DATA])" at bounding box center [274, 495] width 332 height 40
type input "**********"
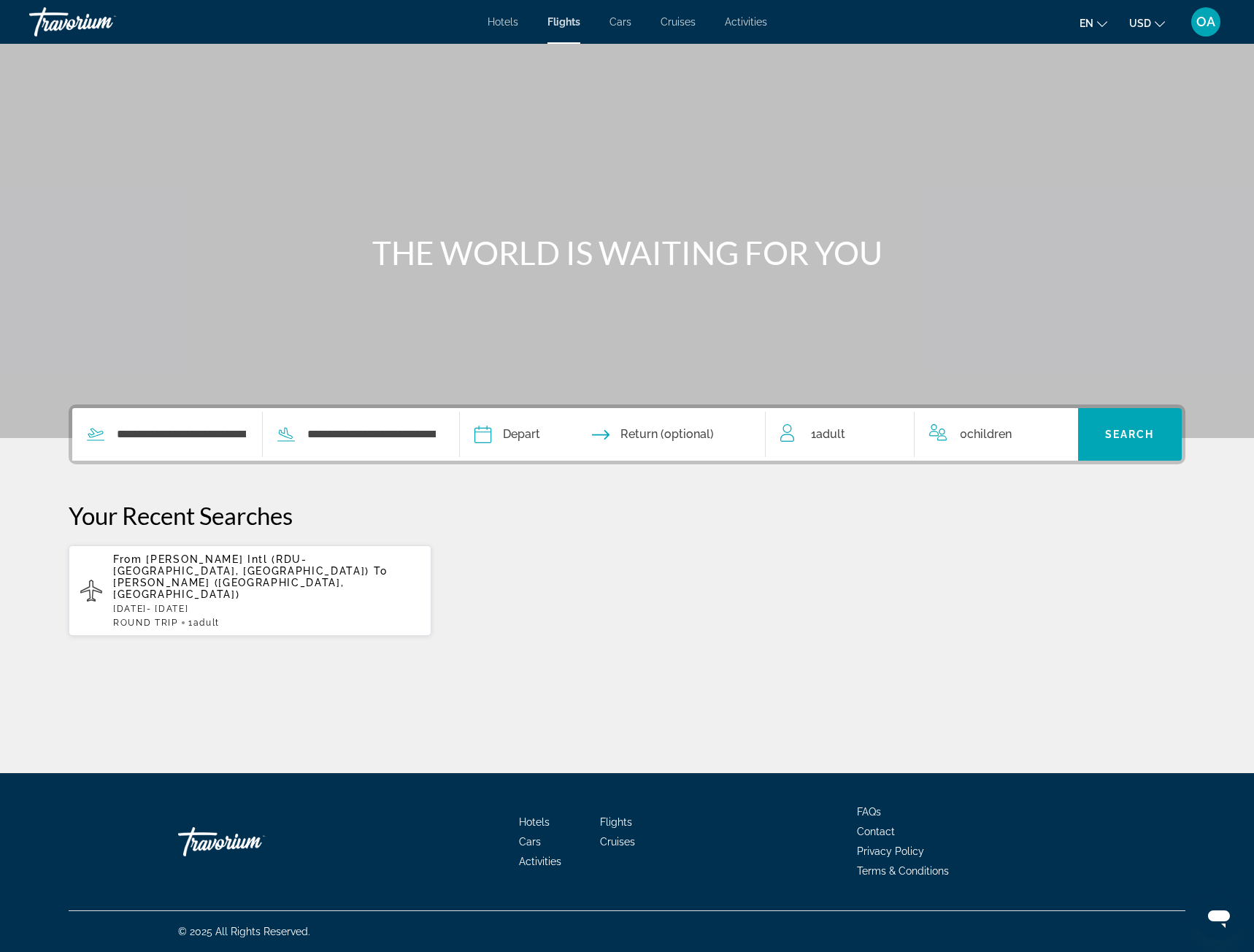
click at [525, 431] on input "Depart date" at bounding box center [547, 436] width 151 height 57
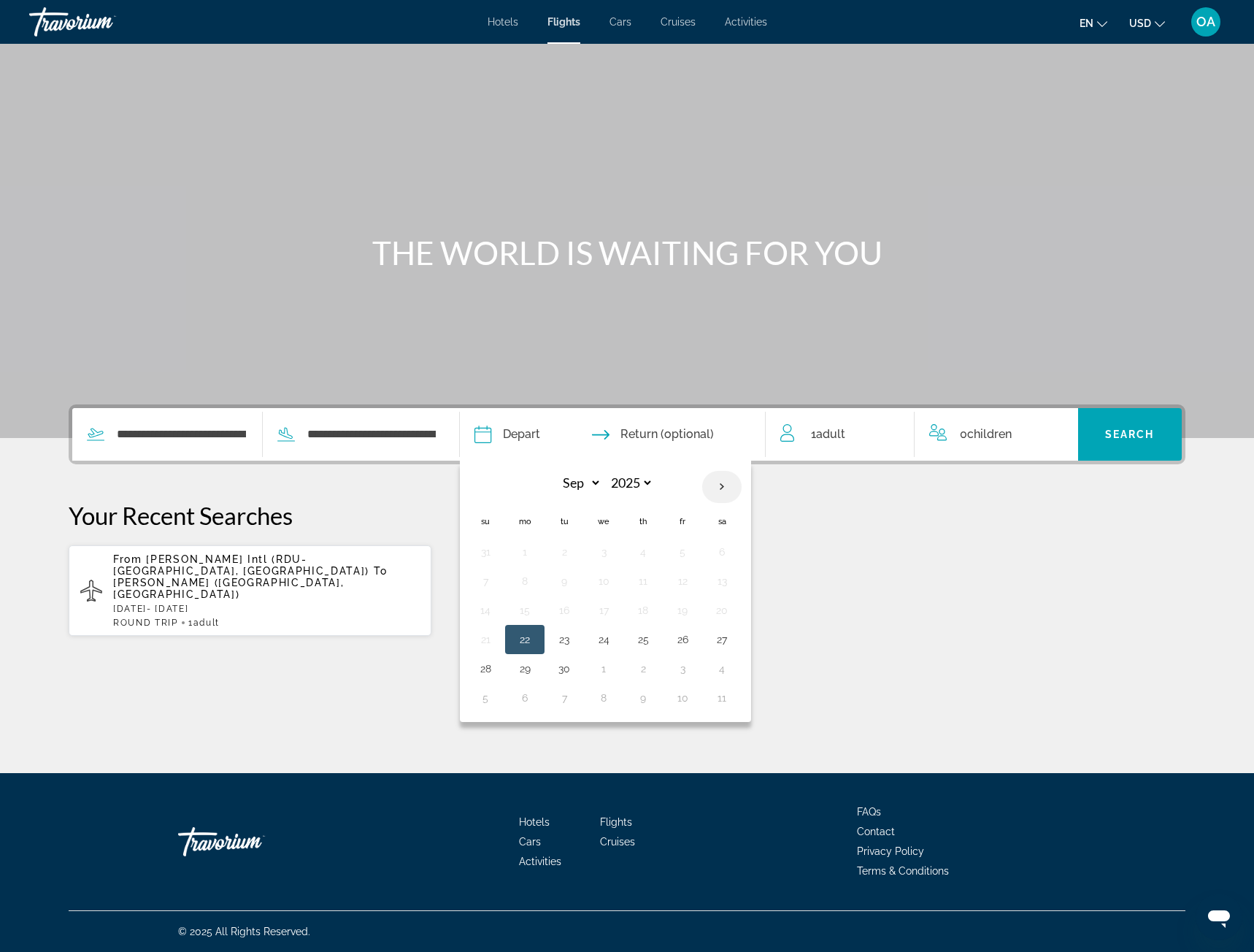
click at [730, 485] on th "Next month" at bounding box center [722, 487] width 40 height 32
select select "*"
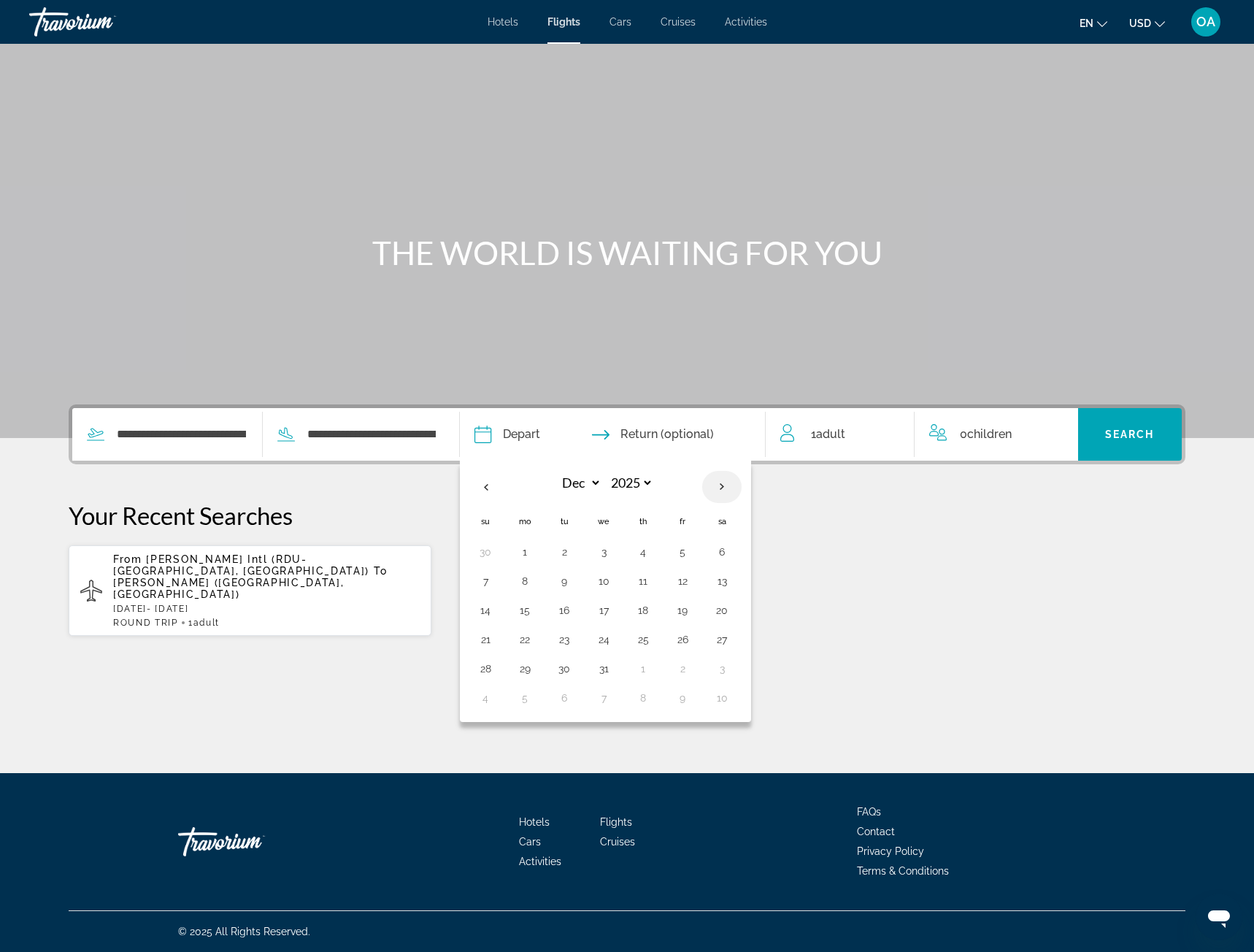
select select "****"
click at [730, 485] on th "Next month" at bounding box center [722, 487] width 40 height 32
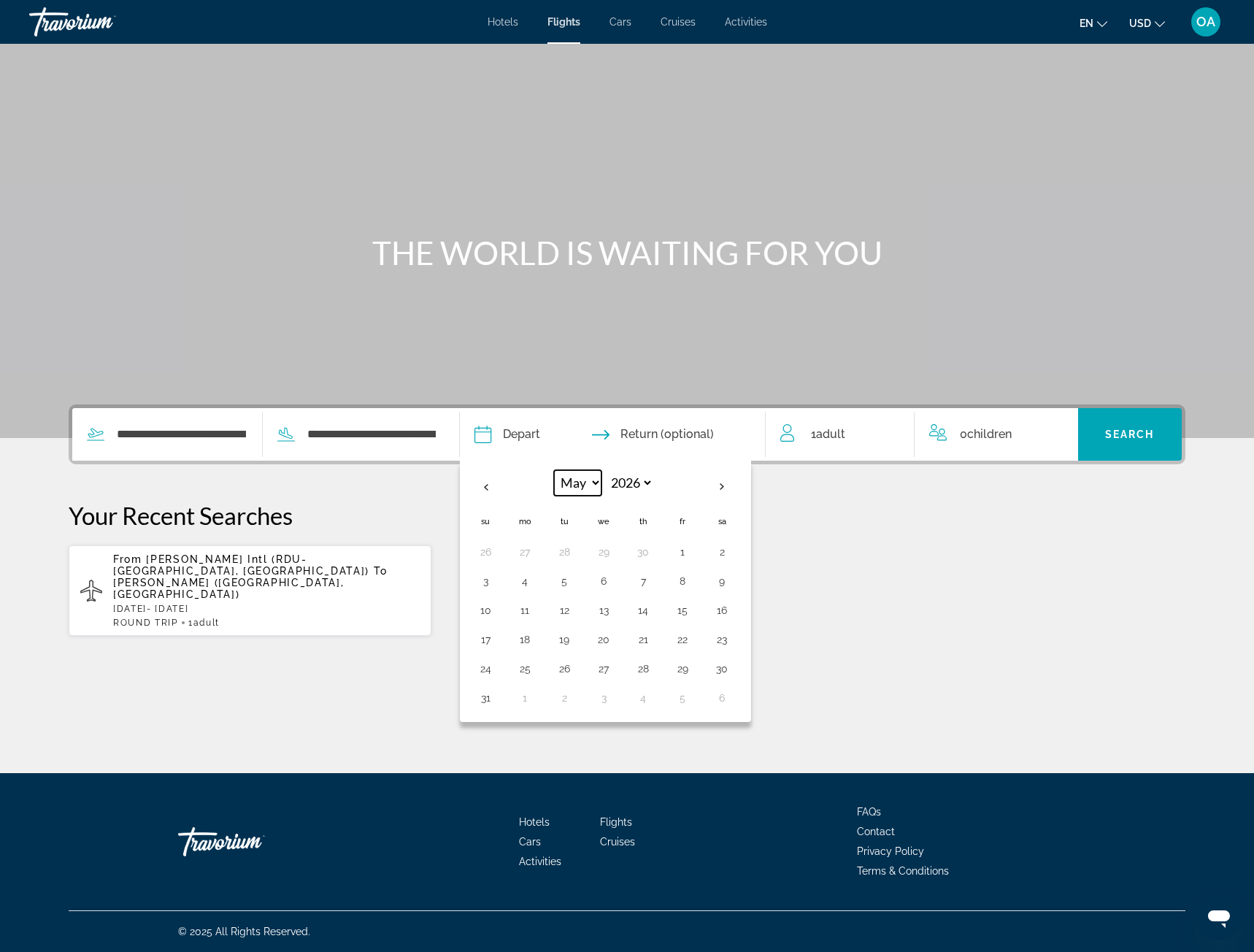
click at [601, 483] on select "*** *** *** *** *** *** *** *** *** *** *** ***" at bounding box center [577, 483] width 48 height 25
select select "*"
click at [556, 470] on select "*** *** *** *** *** *** *** *** *** *** *** ***" at bounding box center [577, 483] width 48 height 25
click at [493, 636] on button "15" at bounding box center [485, 639] width 23 height 21
type input "**********"
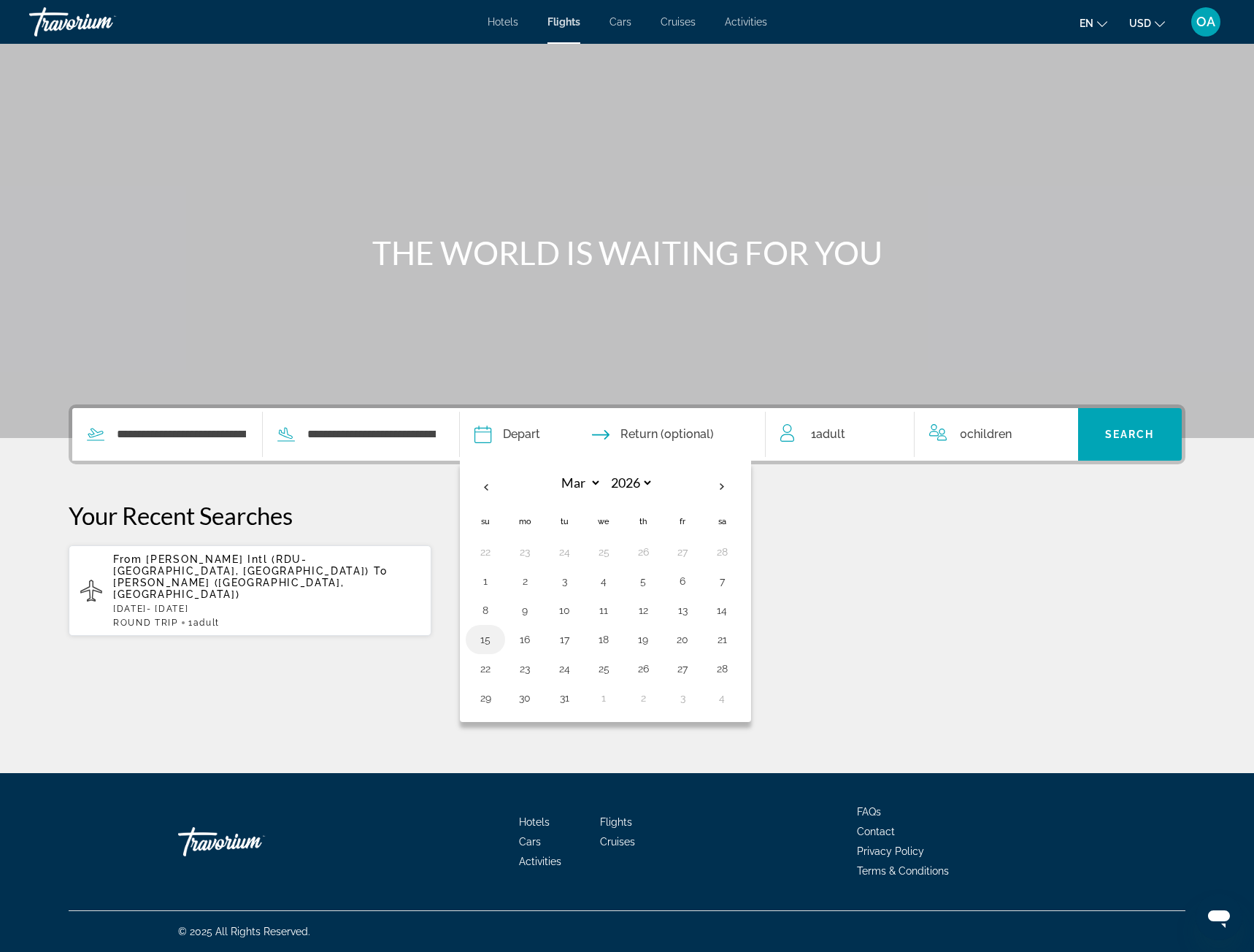
select select "*"
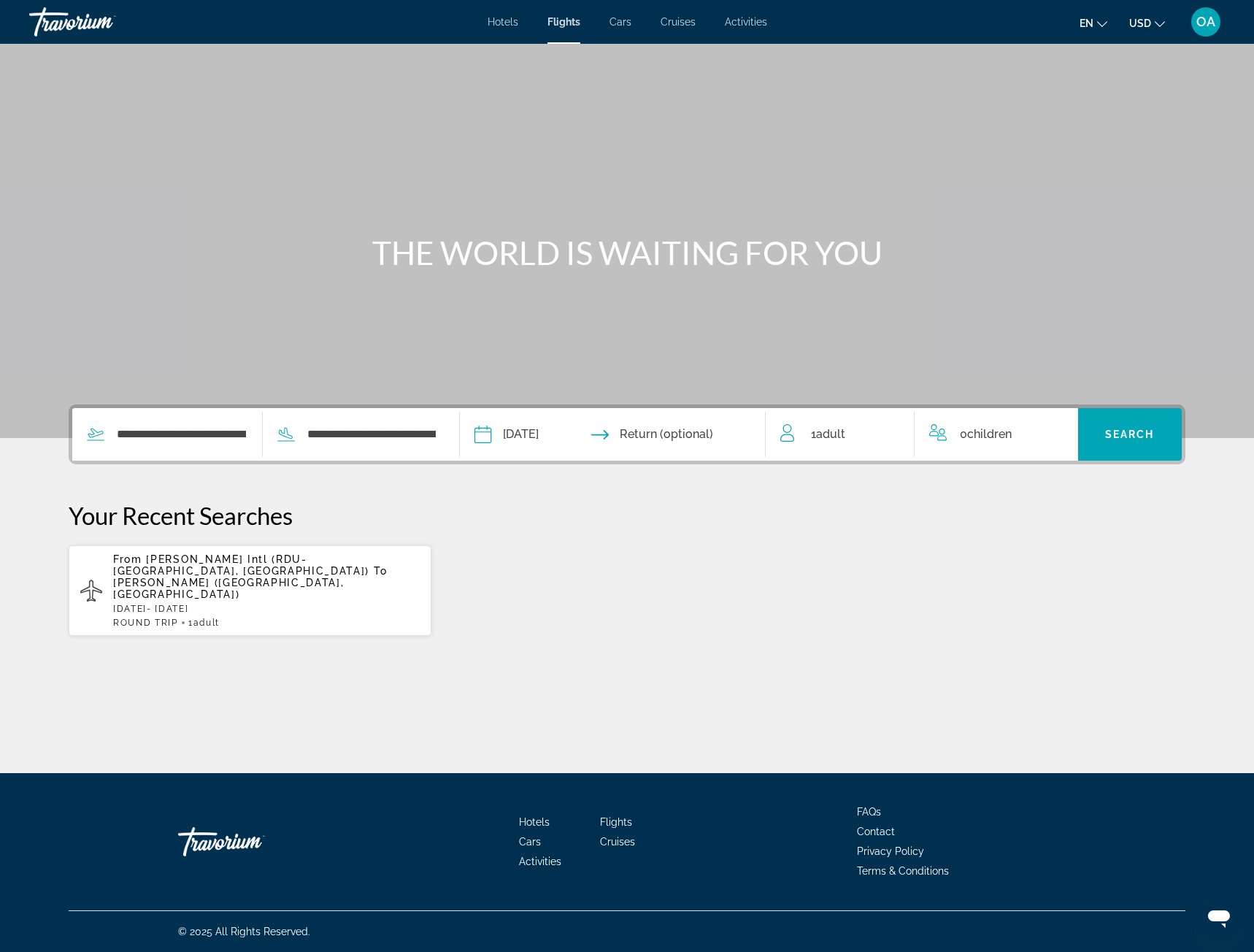
click at [677, 434] on input "Return date" at bounding box center [696, 436] width 151 height 57
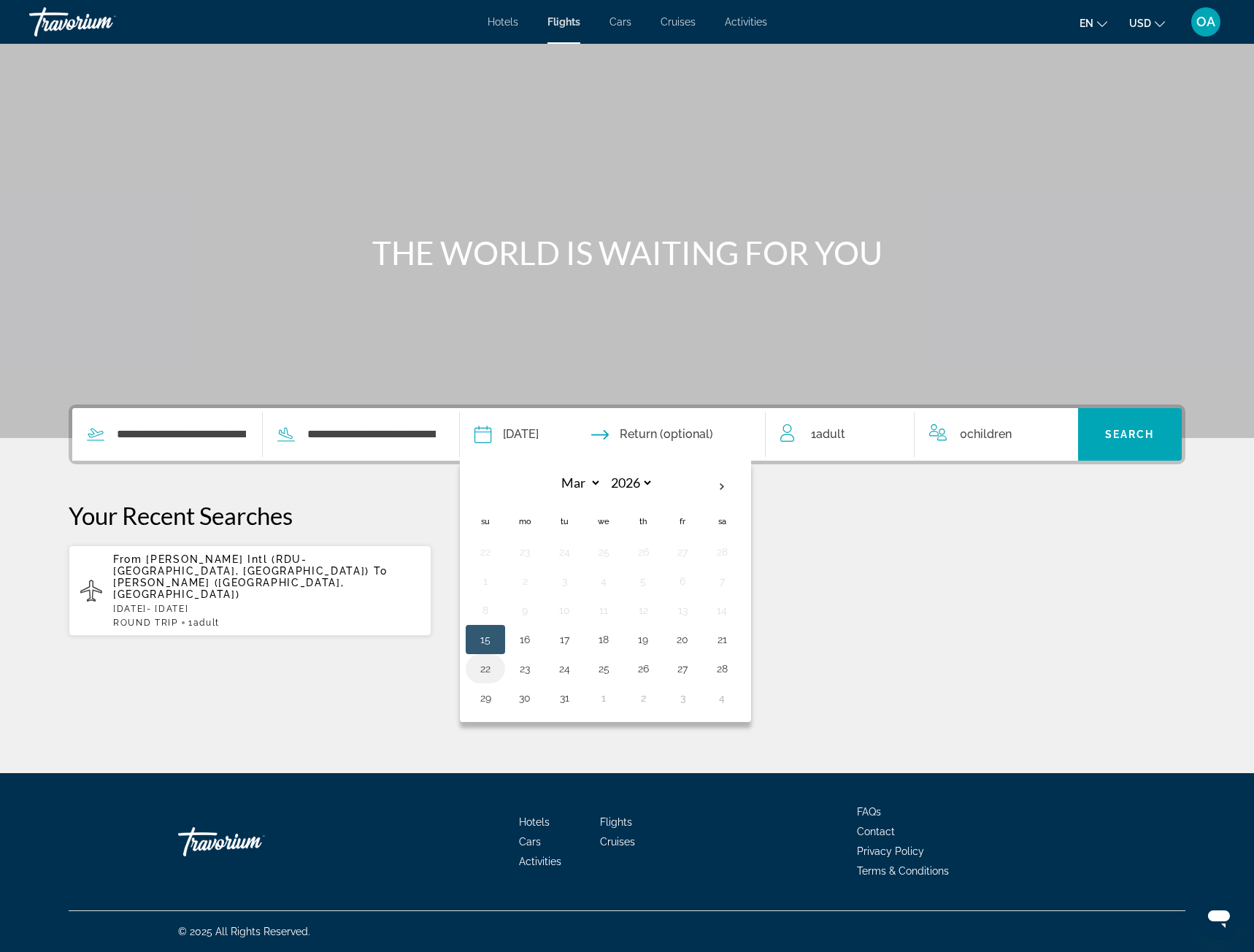
click at [494, 665] on button "22" at bounding box center [485, 668] width 23 height 21
type input "**********"
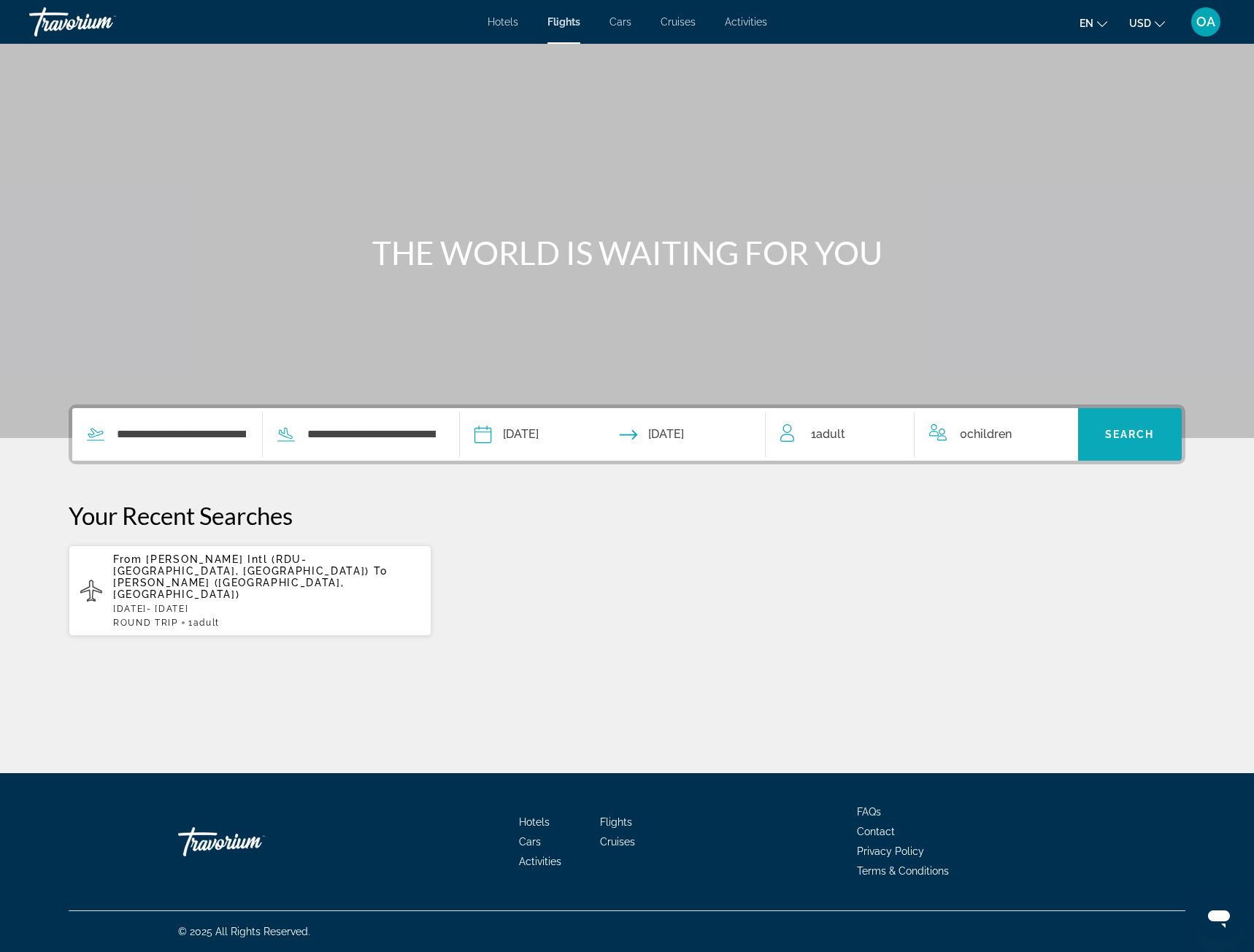
click at [1110, 439] on span "Search" at bounding box center [1129, 433] width 49 height 12
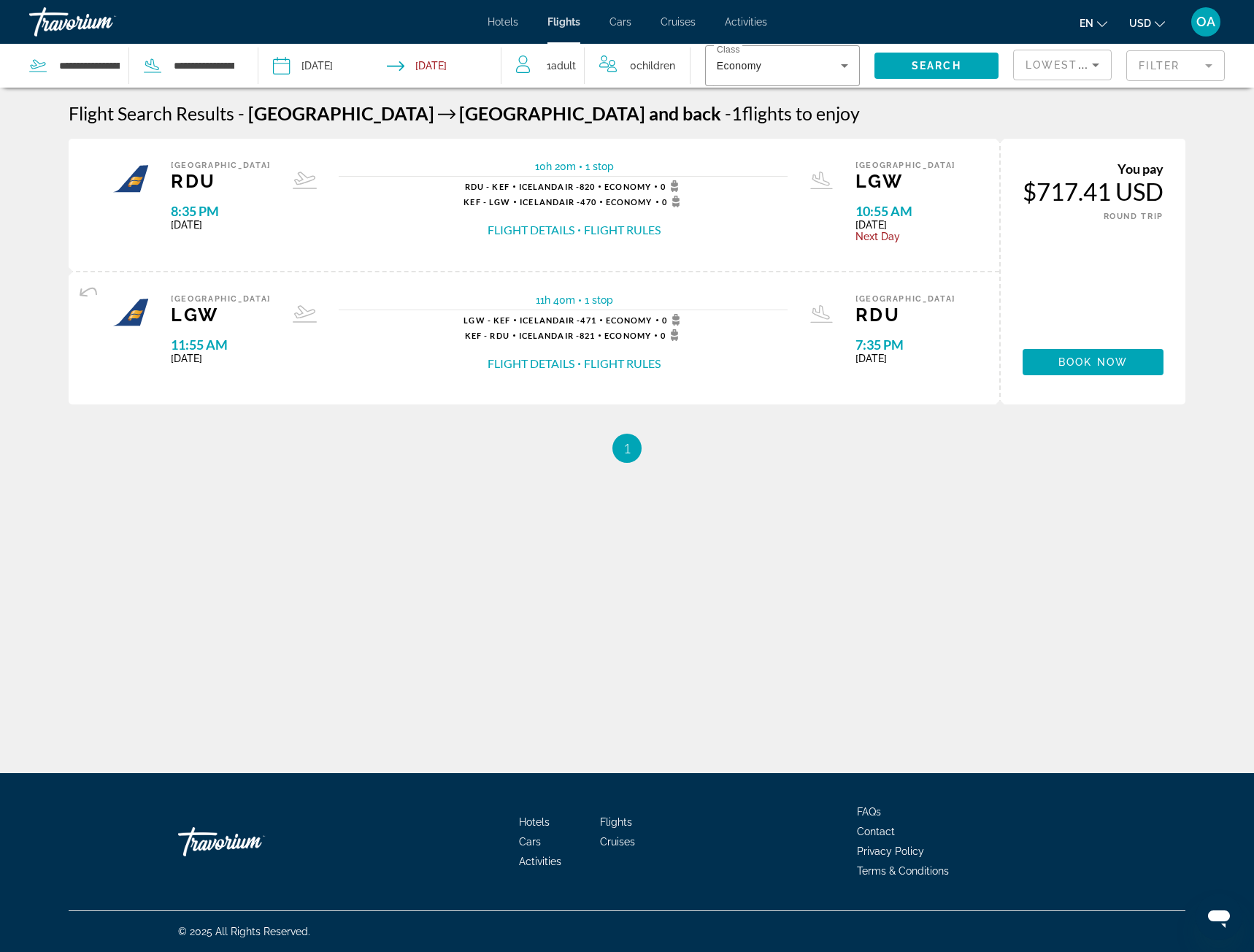
click at [612, 232] on button "Flight Rules" at bounding box center [621, 230] width 76 height 16
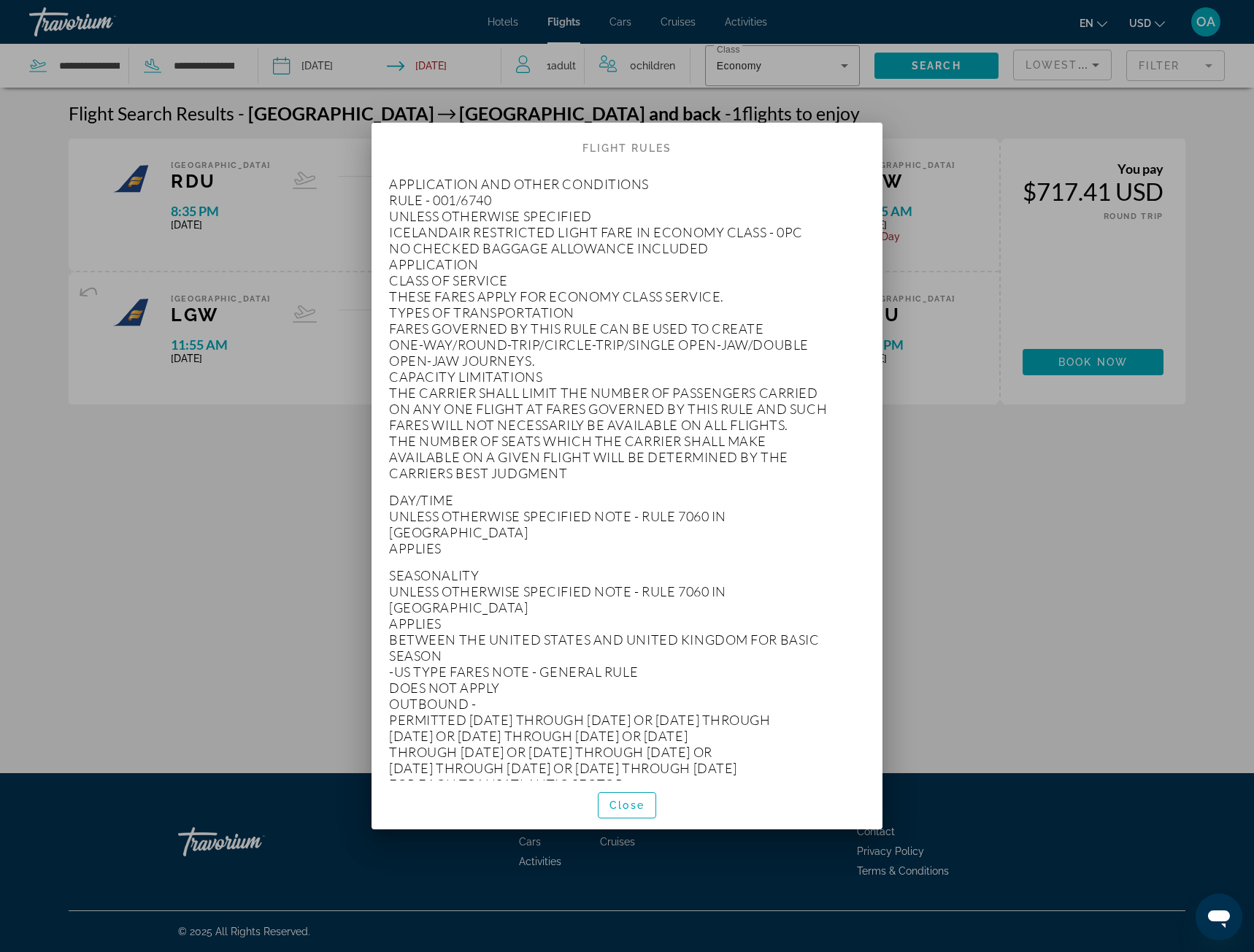
click at [956, 479] on div at bounding box center [627, 476] width 1254 height 952
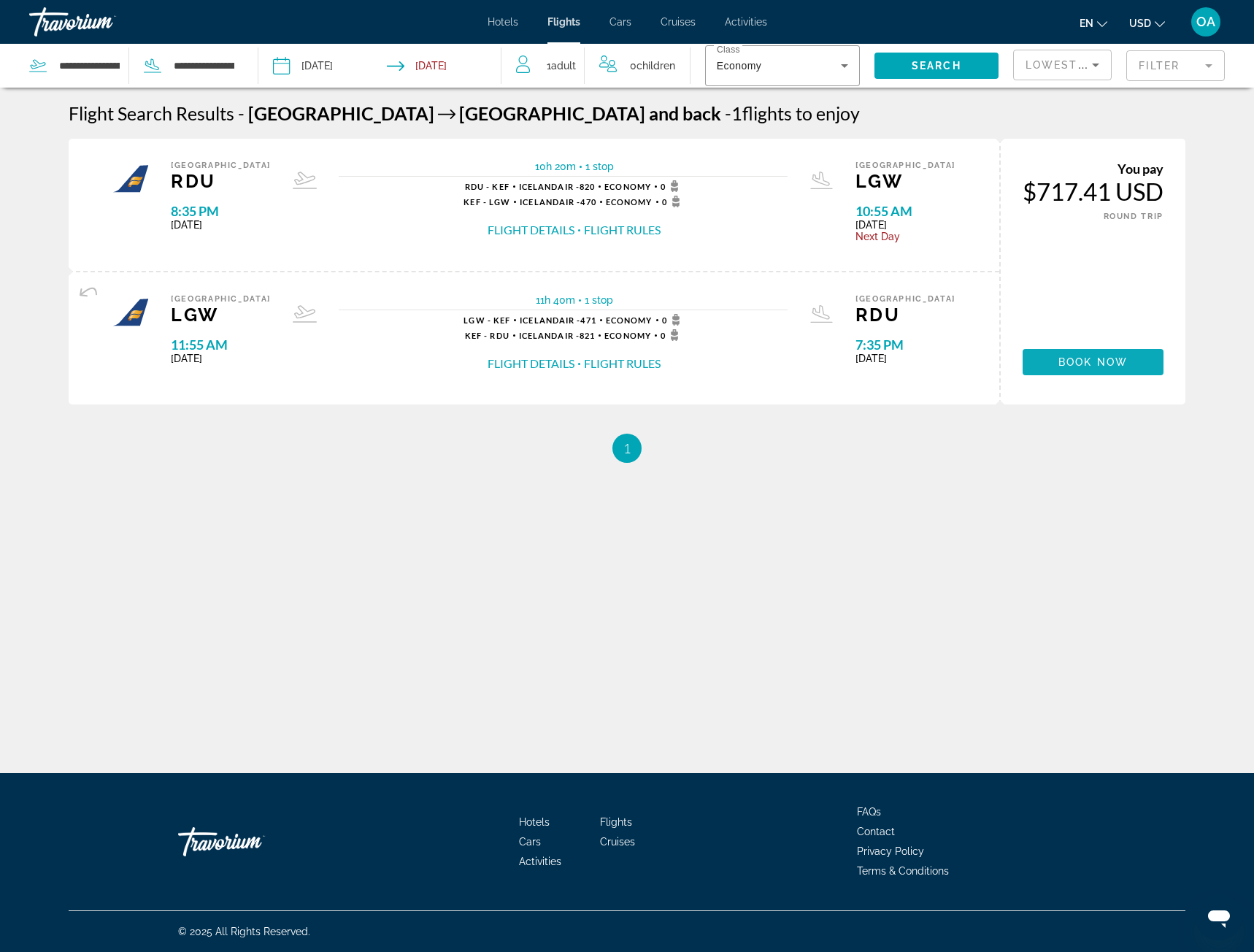
click at [1087, 351] on span "Main content" at bounding box center [1092, 361] width 141 height 35
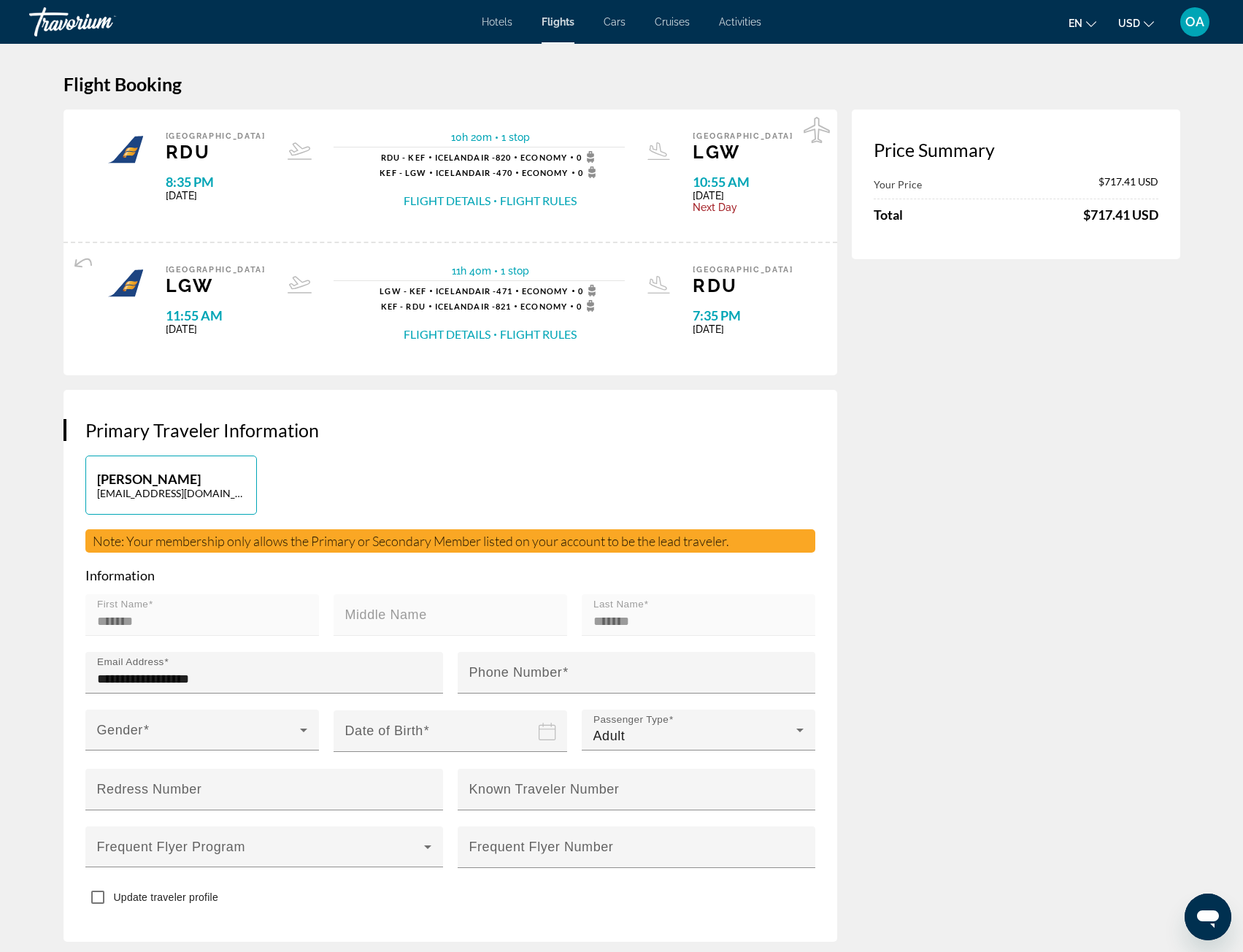
click at [468, 203] on button "Flight Details" at bounding box center [447, 200] width 87 height 16
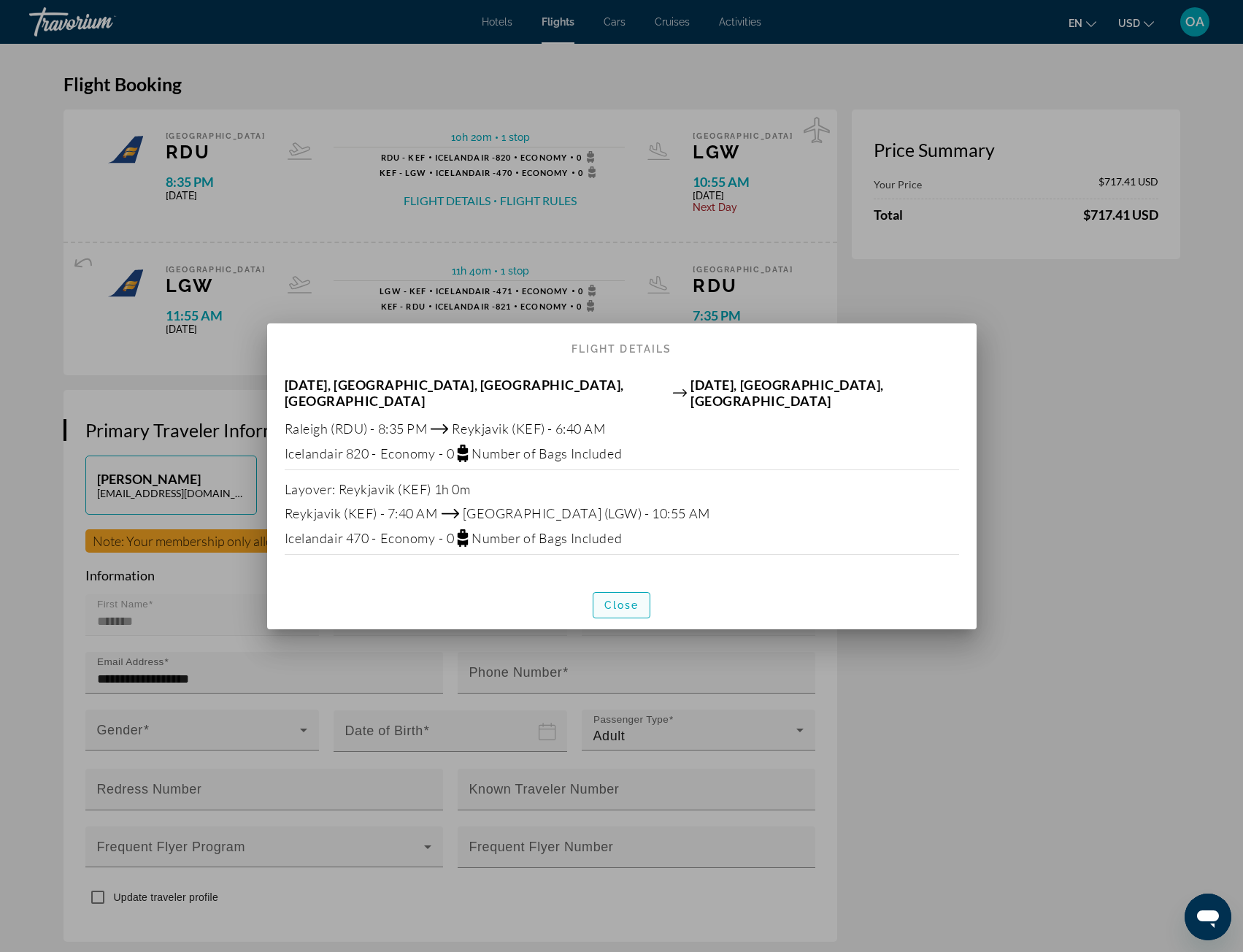
click at [649, 590] on span "button" at bounding box center [622, 604] width 57 height 35
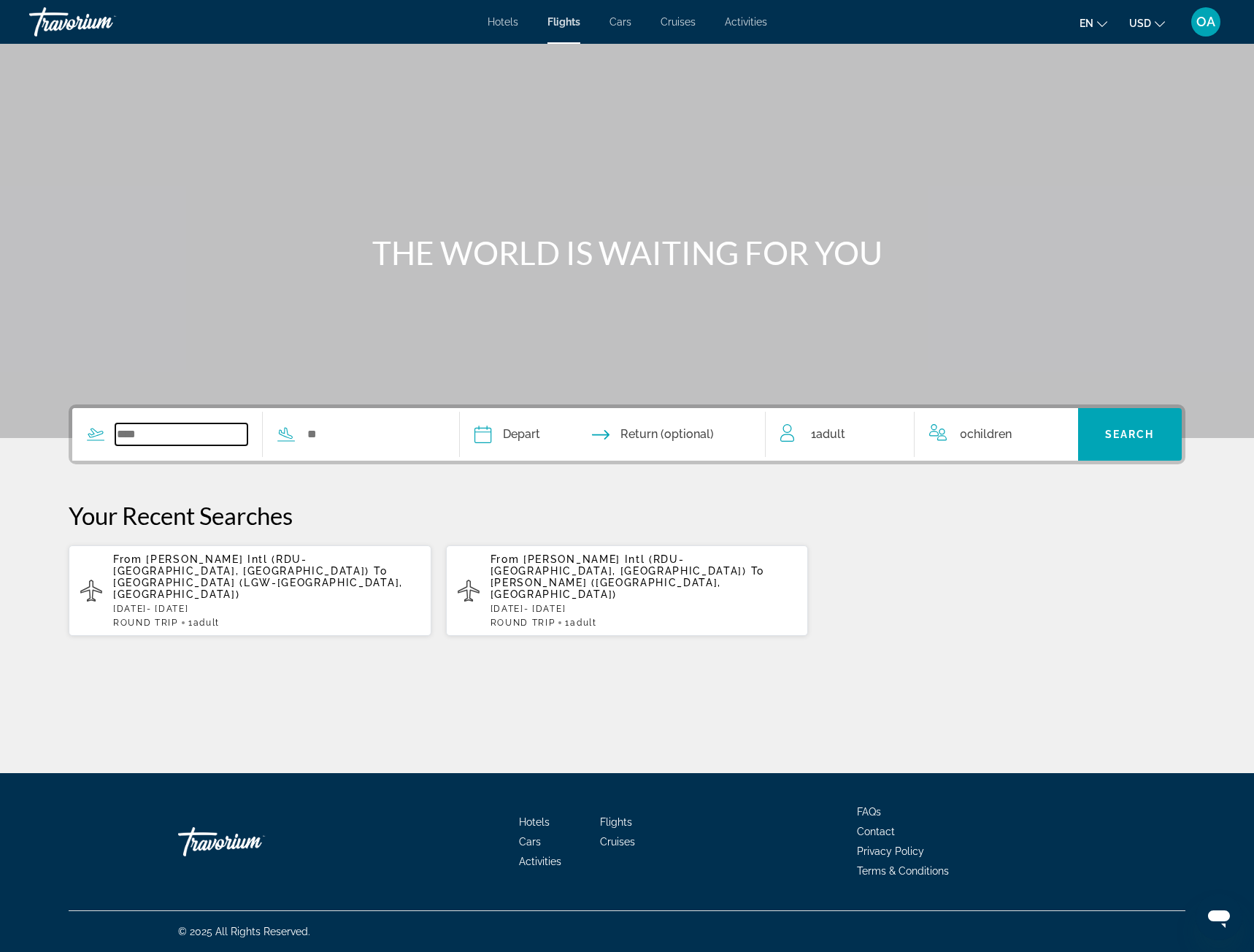
click at [173, 432] on input "Search widget" at bounding box center [181, 434] width 132 height 22
click at [249, 578] on div "From [PERSON_NAME] Intl ([GEOGRAPHIC_DATA]-[GEOGRAPHIC_DATA], [GEOGRAPHIC_DATA]…" at bounding box center [266, 590] width 307 height 75
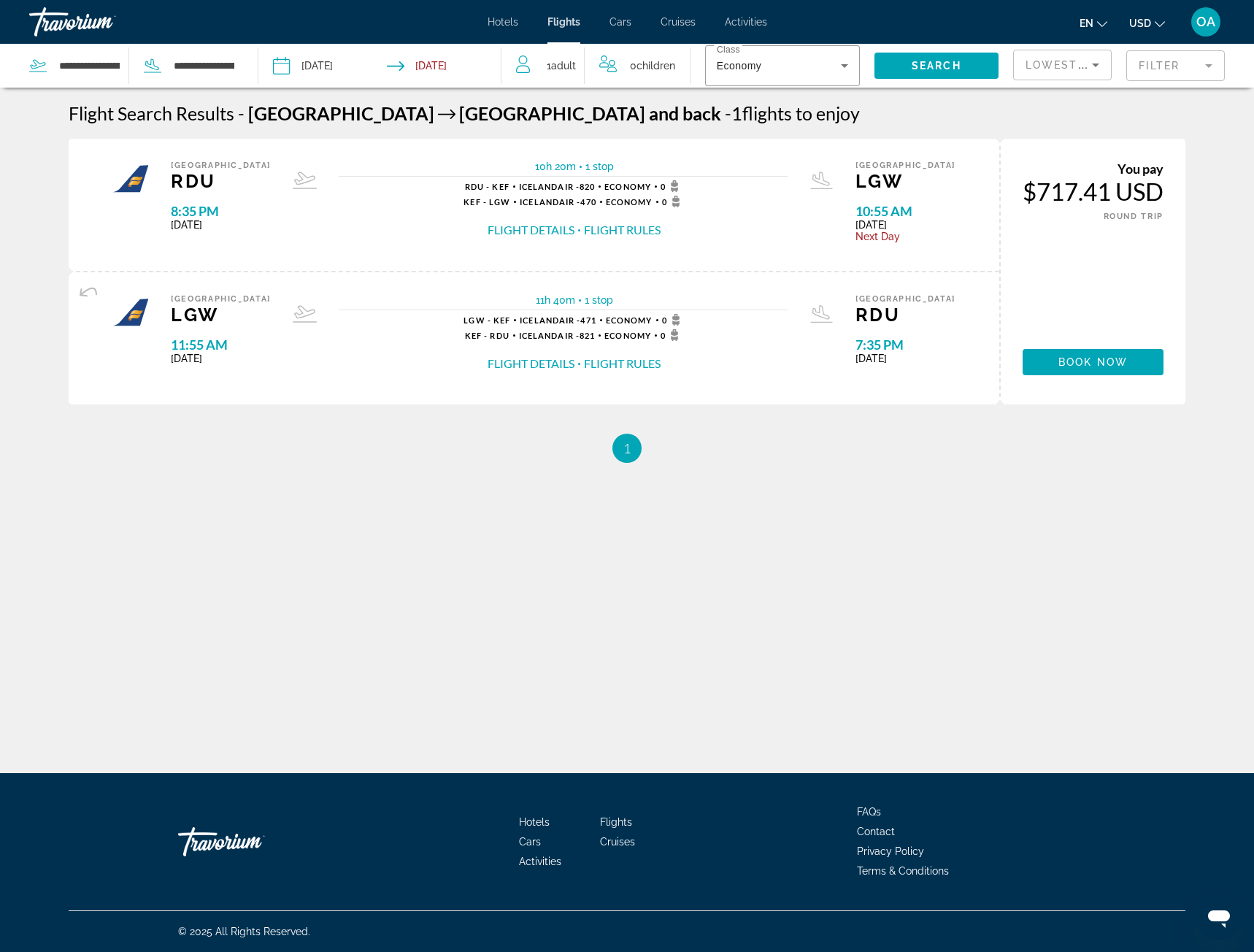
click at [522, 360] on button "Flight Details" at bounding box center [530, 363] width 87 height 16
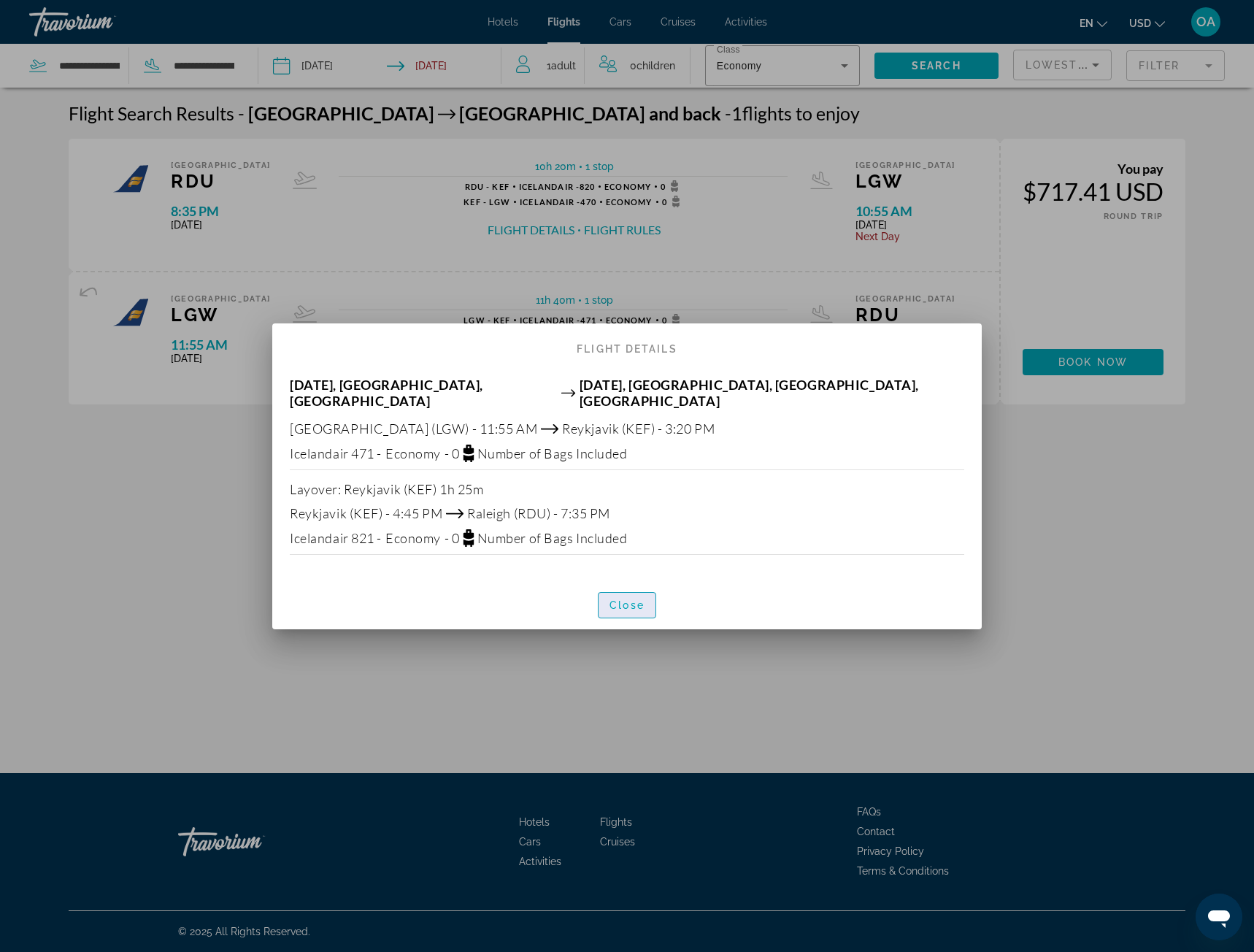
click at [642, 599] on span "Close" at bounding box center [627, 604] width 35 height 12
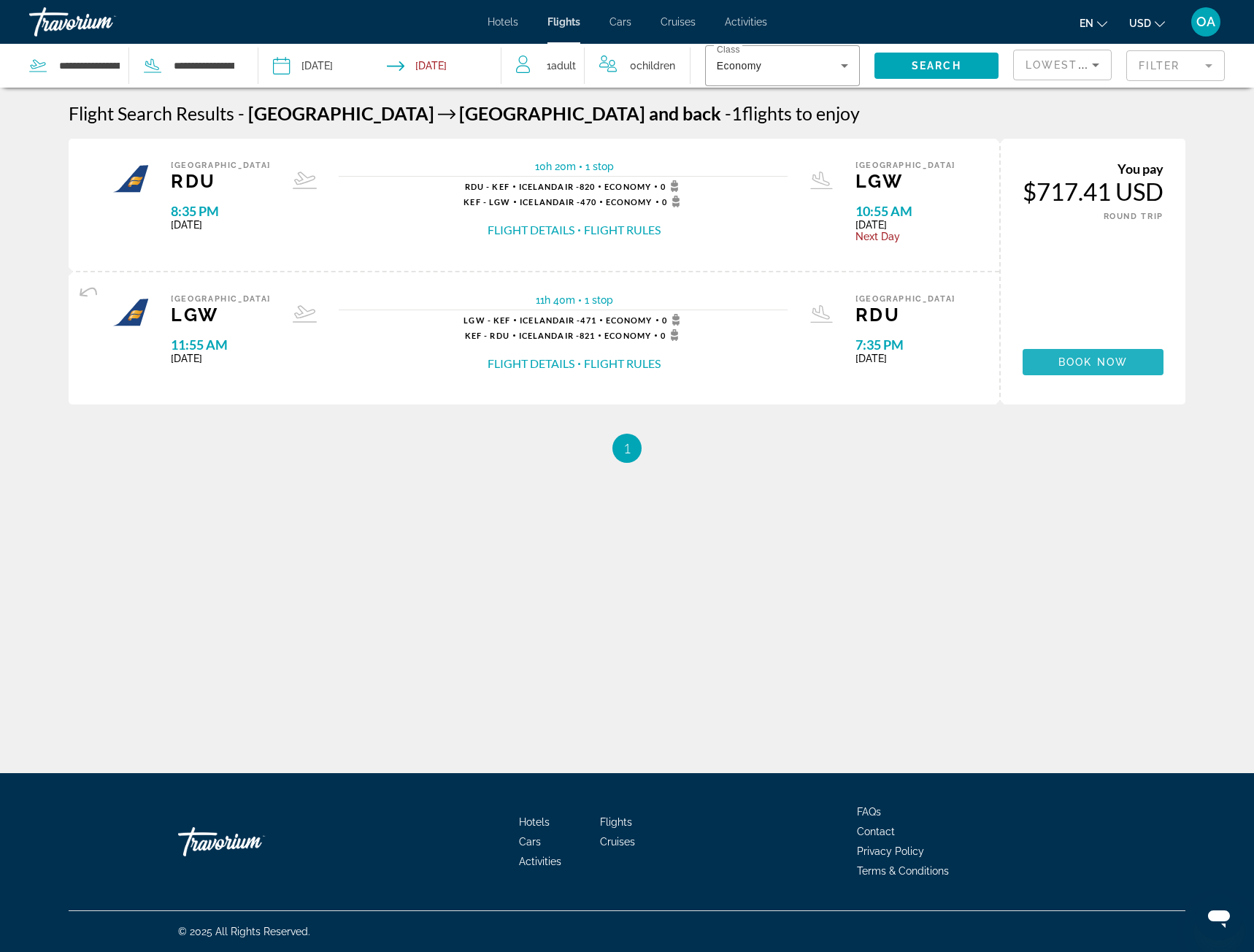
click at [1089, 372] on span "Main content" at bounding box center [1092, 361] width 141 height 35
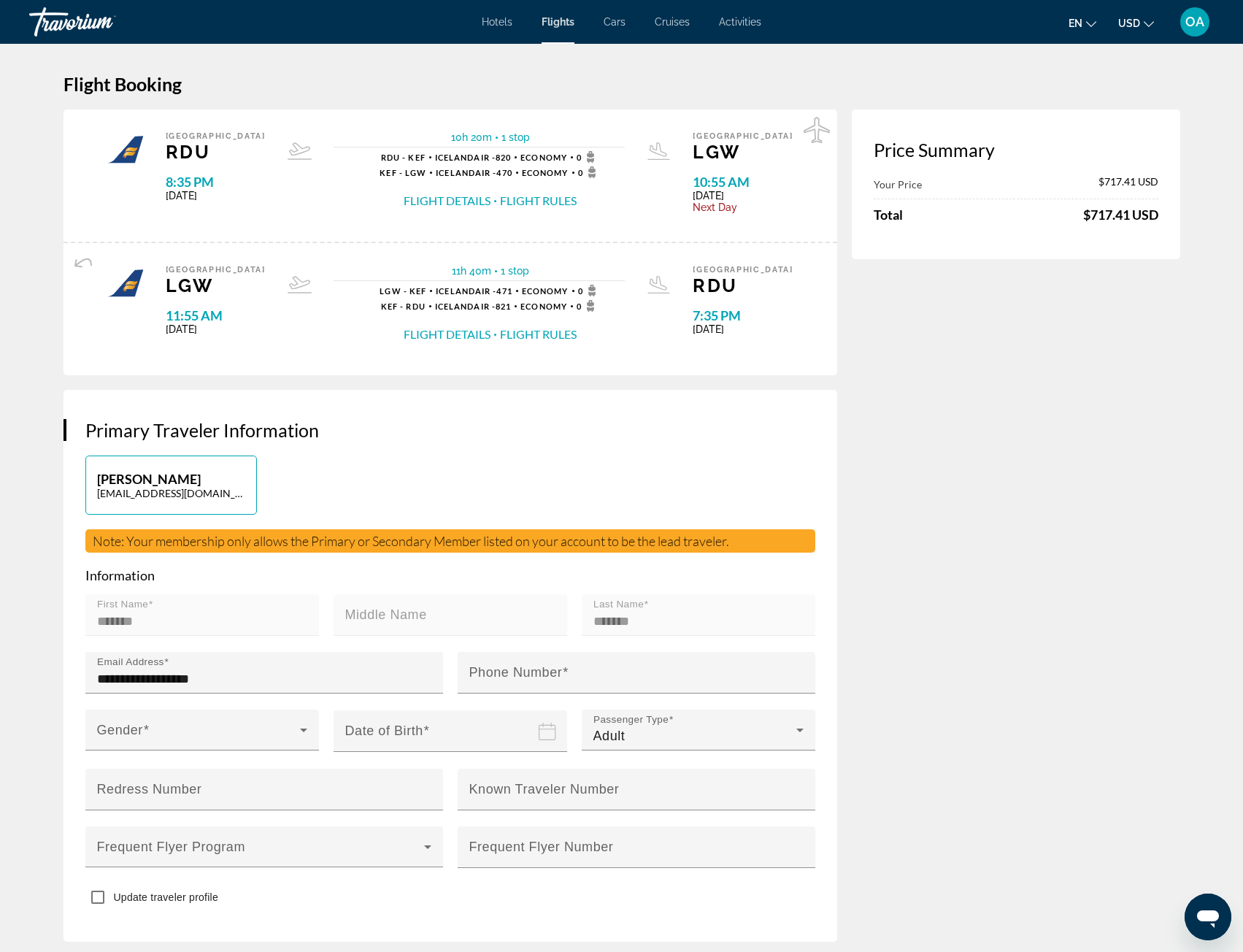
click at [430, 195] on button "Flight Details" at bounding box center [447, 200] width 87 height 16
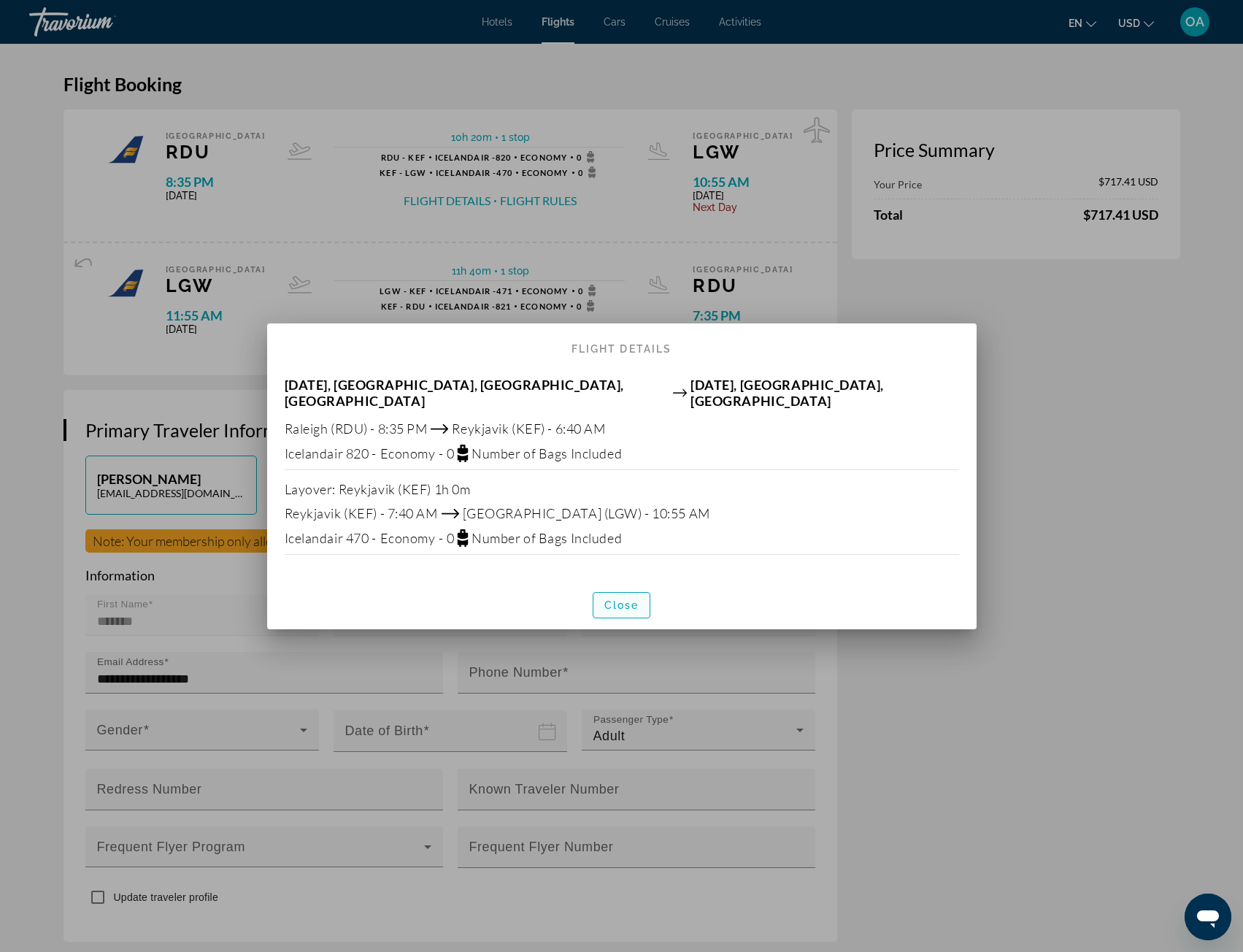
click at [619, 590] on span "button" at bounding box center [622, 604] width 57 height 35
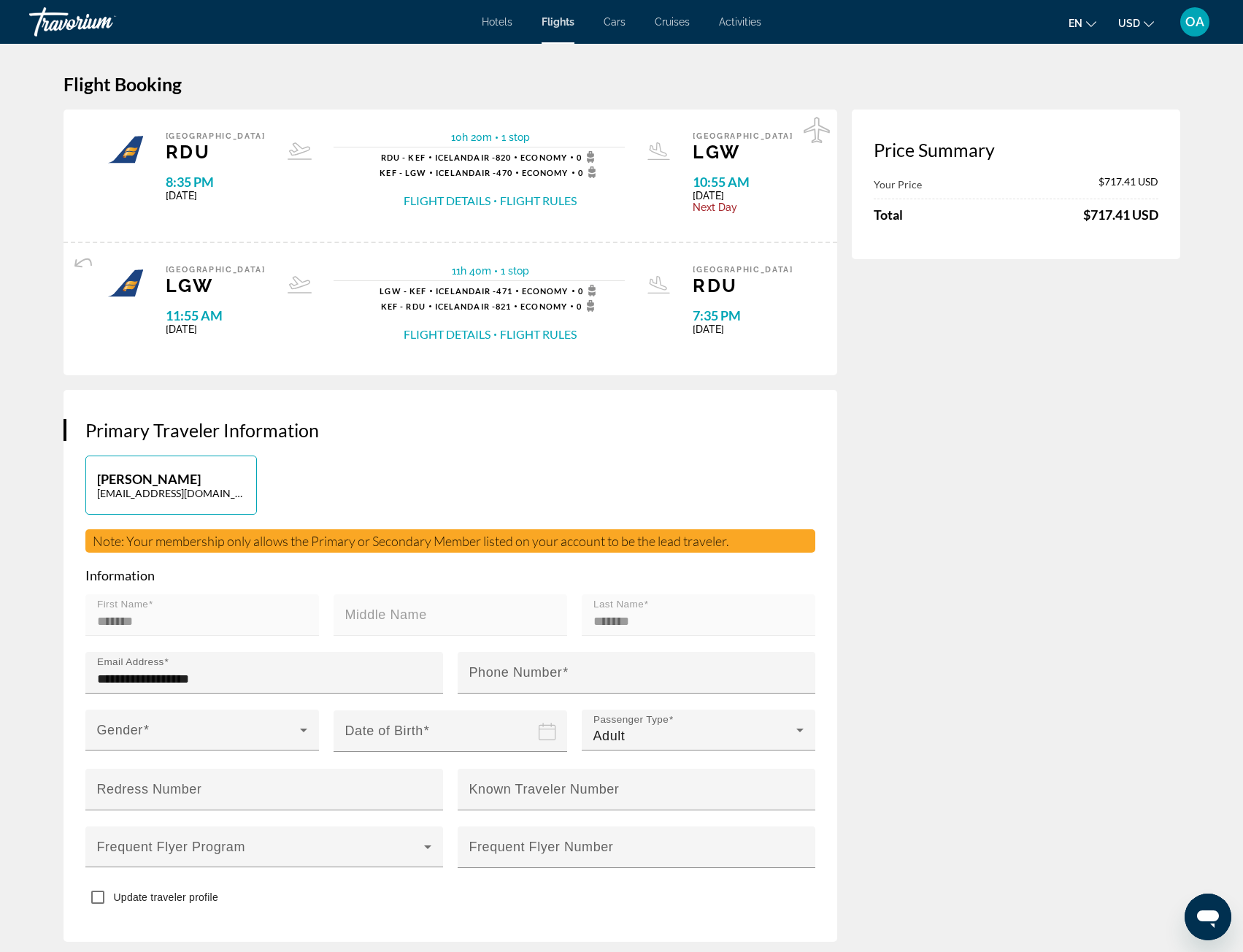
click at [463, 330] on button "Flight Details" at bounding box center [447, 334] width 87 height 16
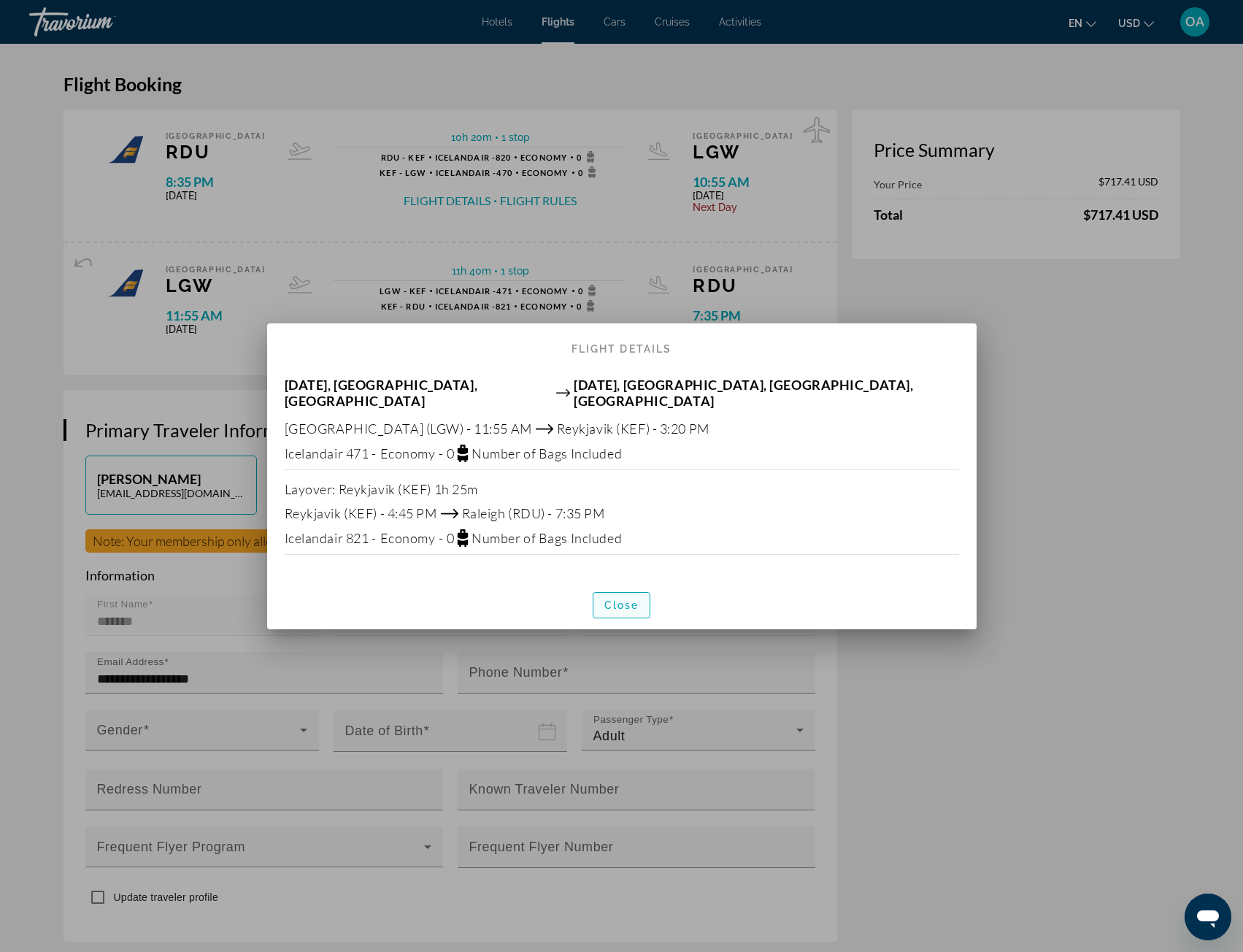
click at [641, 593] on span "button" at bounding box center [622, 604] width 57 height 35
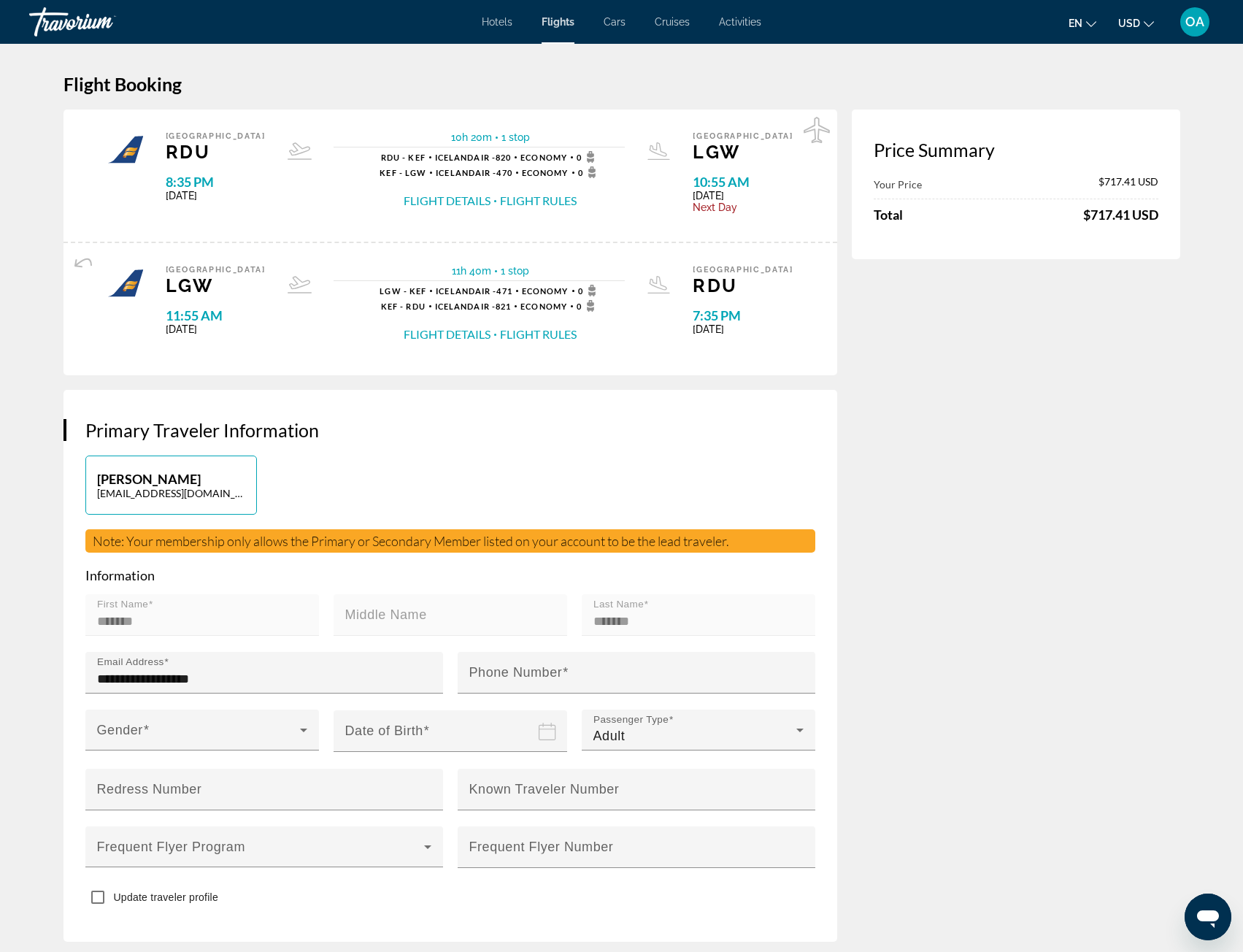
click at [435, 208] on button "Flight Details" at bounding box center [447, 200] width 87 height 16
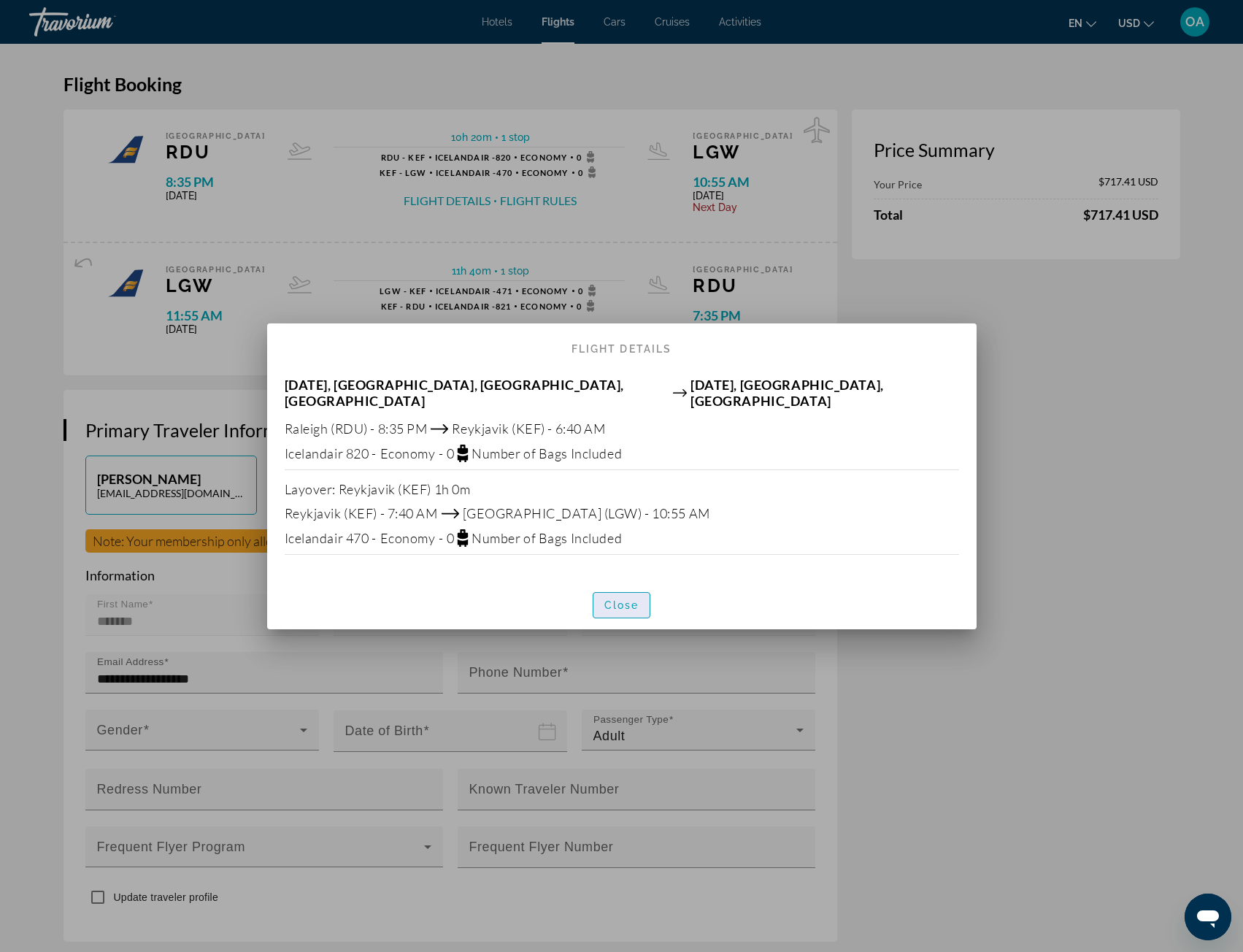
click at [616, 590] on span "button" at bounding box center [622, 604] width 57 height 35
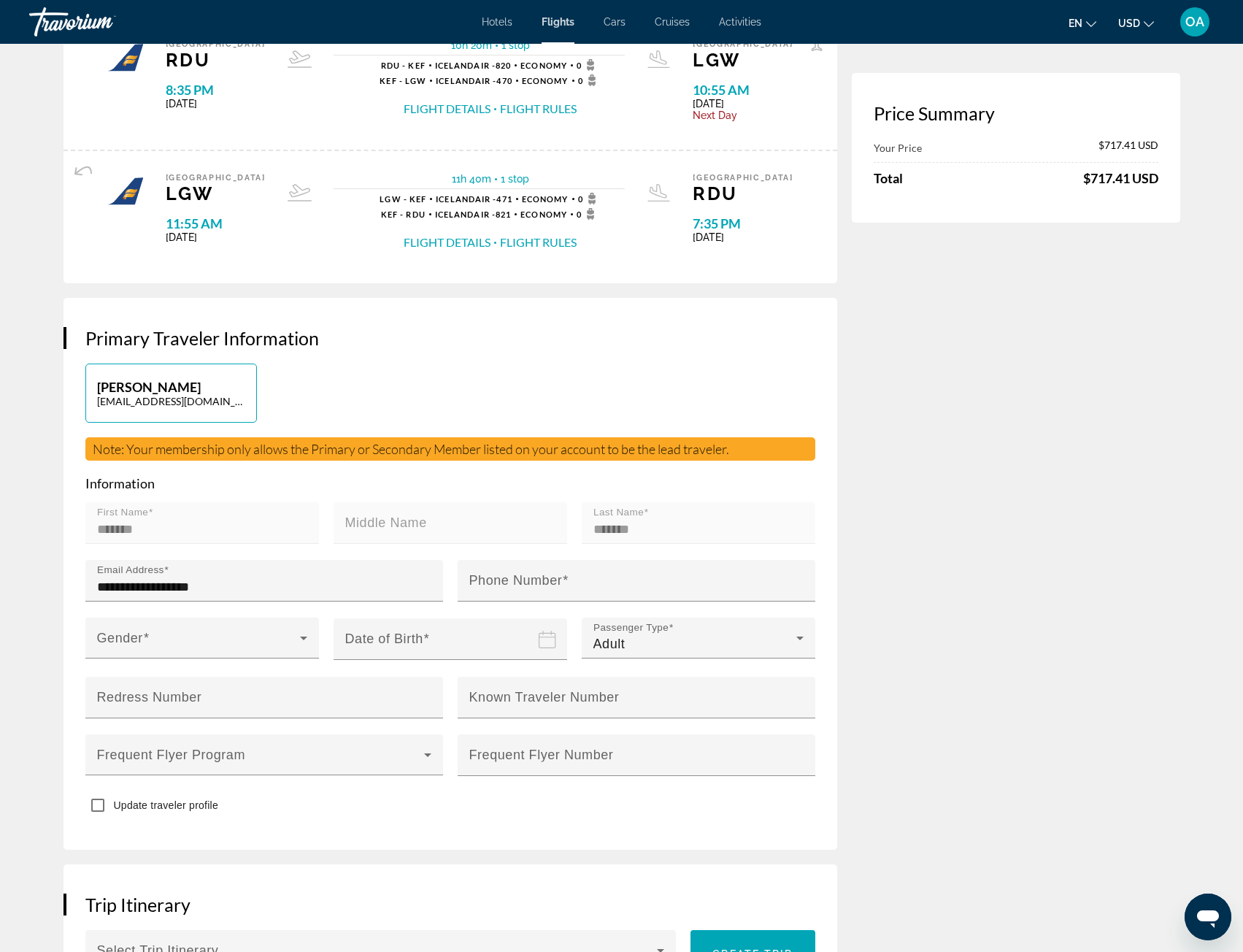
scroll to position [46, 0]
